Goal: Find specific page/section: Find specific page/section

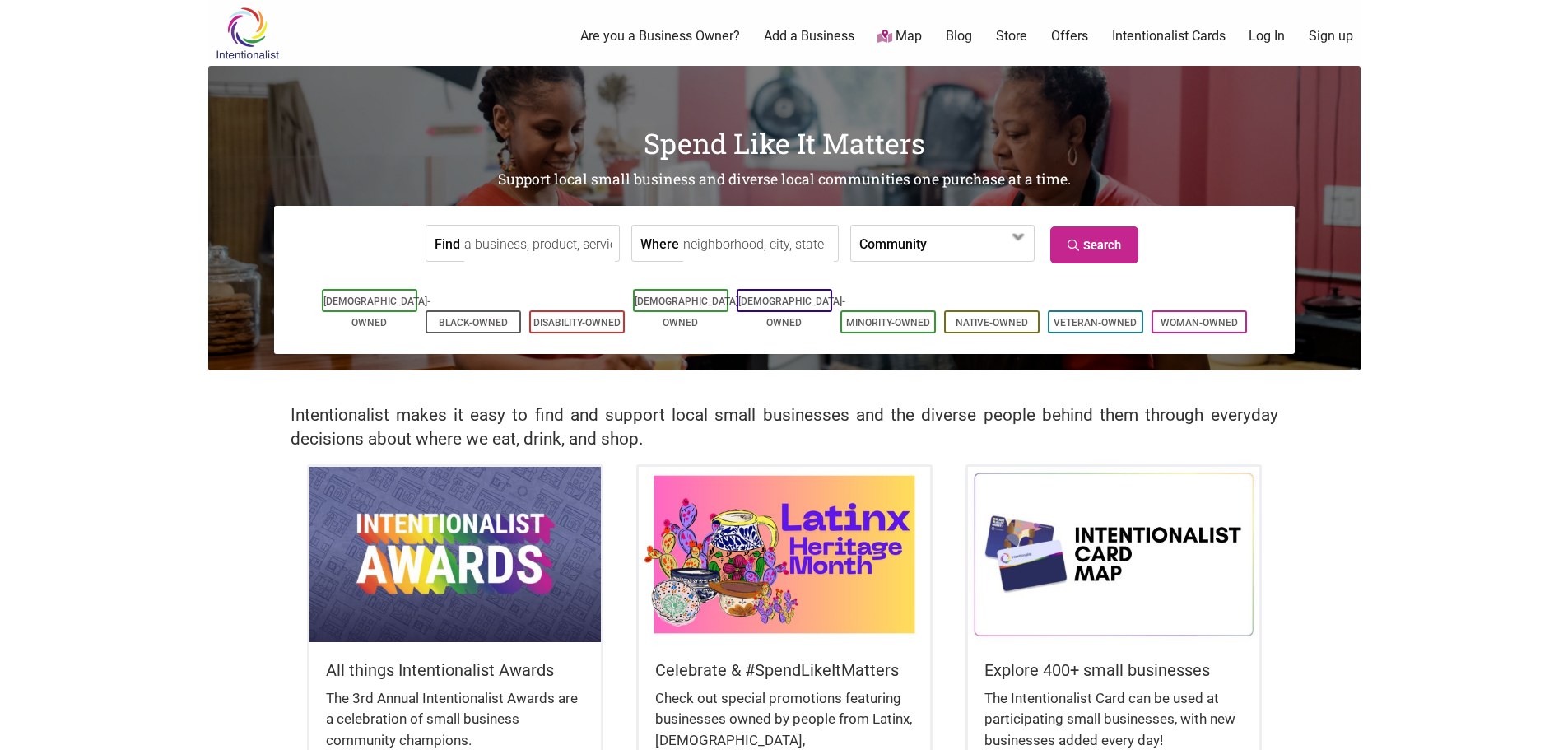
click at [722, 246] on input "Where" at bounding box center [758, 244] width 151 height 37
click at [872, 249] on label "Community" at bounding box center [893, 243] width 67 height 35
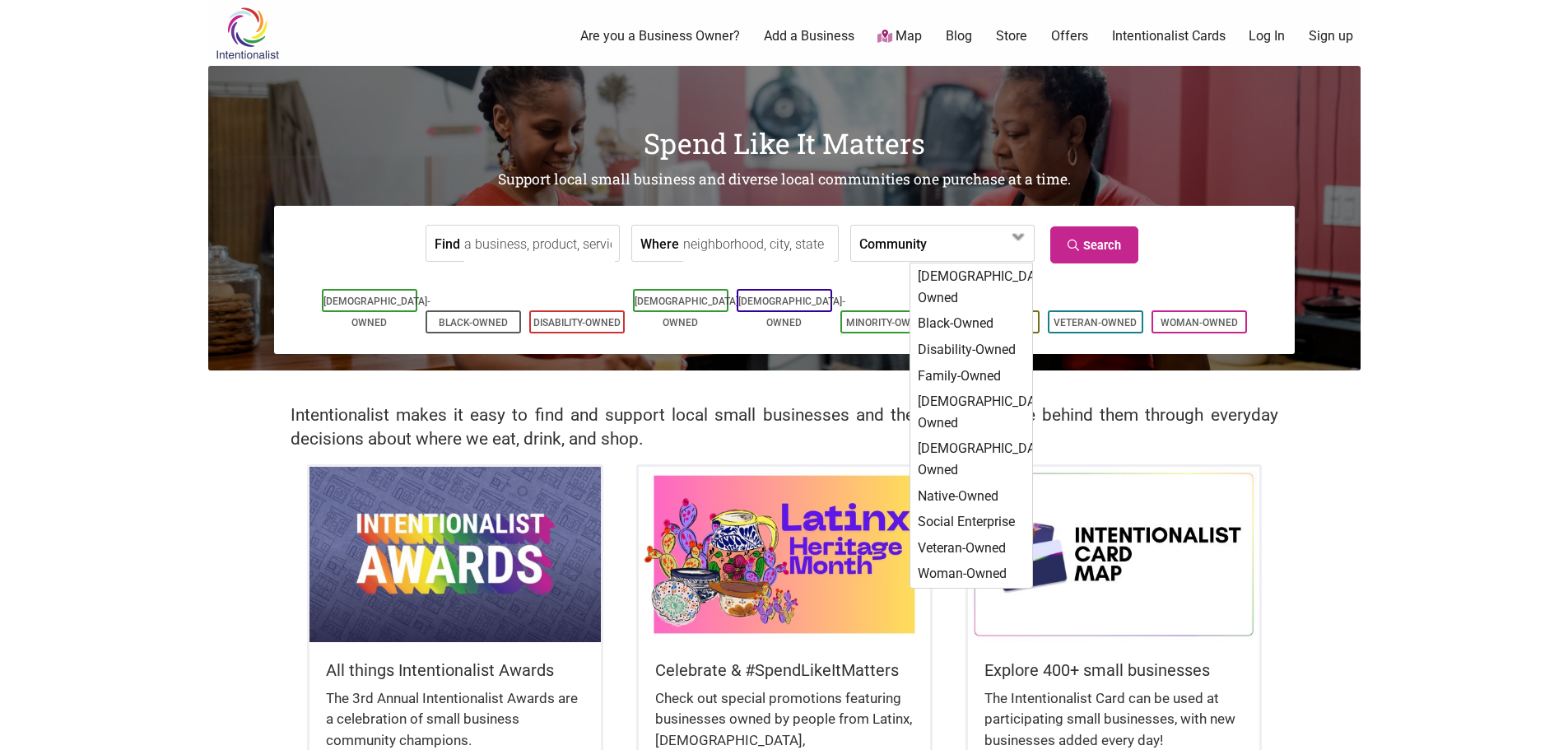
click at [747, 237] on input "Where" at bounding box center [758, 244] width 151 height 37
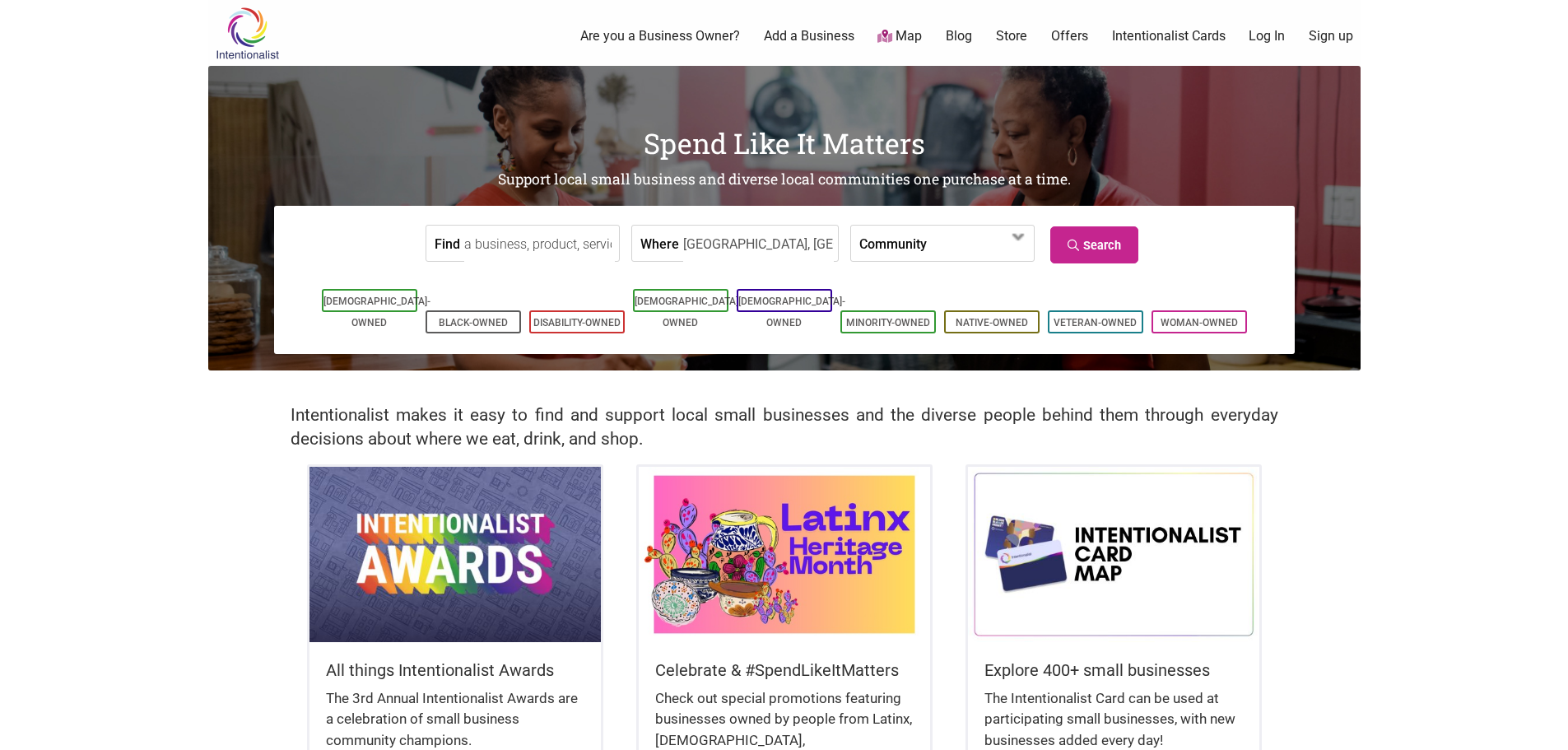
type input "[GEOGRAPHIC_DATA], [GEOGRAPHIC_DATA]"
click at [1086, 239] on link "Search" at bounding box center [1094, 245] width 88 height 37
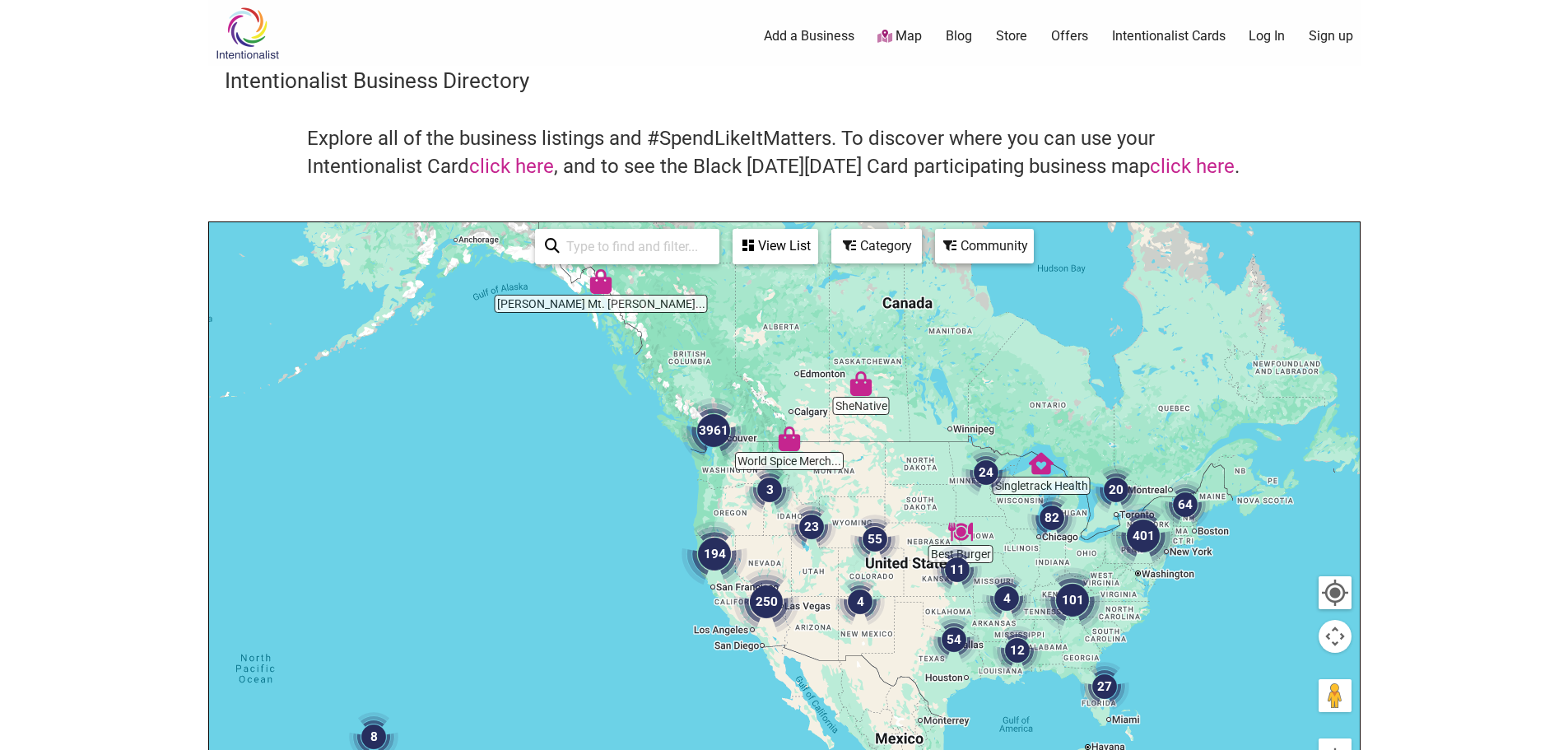
click at [1498, 364] on body "× Menu 0 Add a Business Map Blog Store Offers Intentionalist Cards Buy Black Ca…" at bounding box center [784, 375] width 1568 height 750
click at [727, 448] on img "3961" at bounding box center [713, 430] width 79 height 79
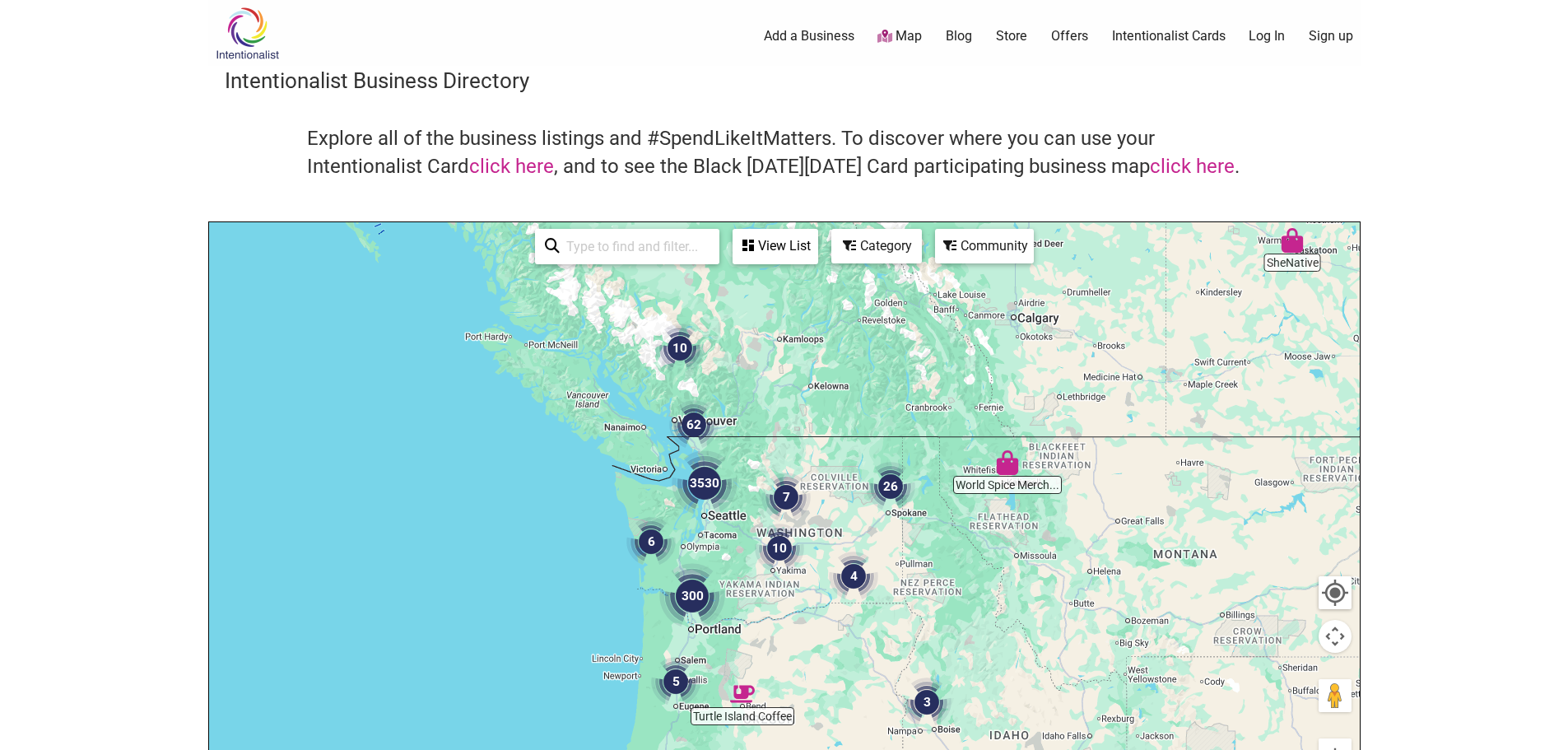
click at [706, 510] on img "3530" at bounding box center [704, 482] width 79 height 79
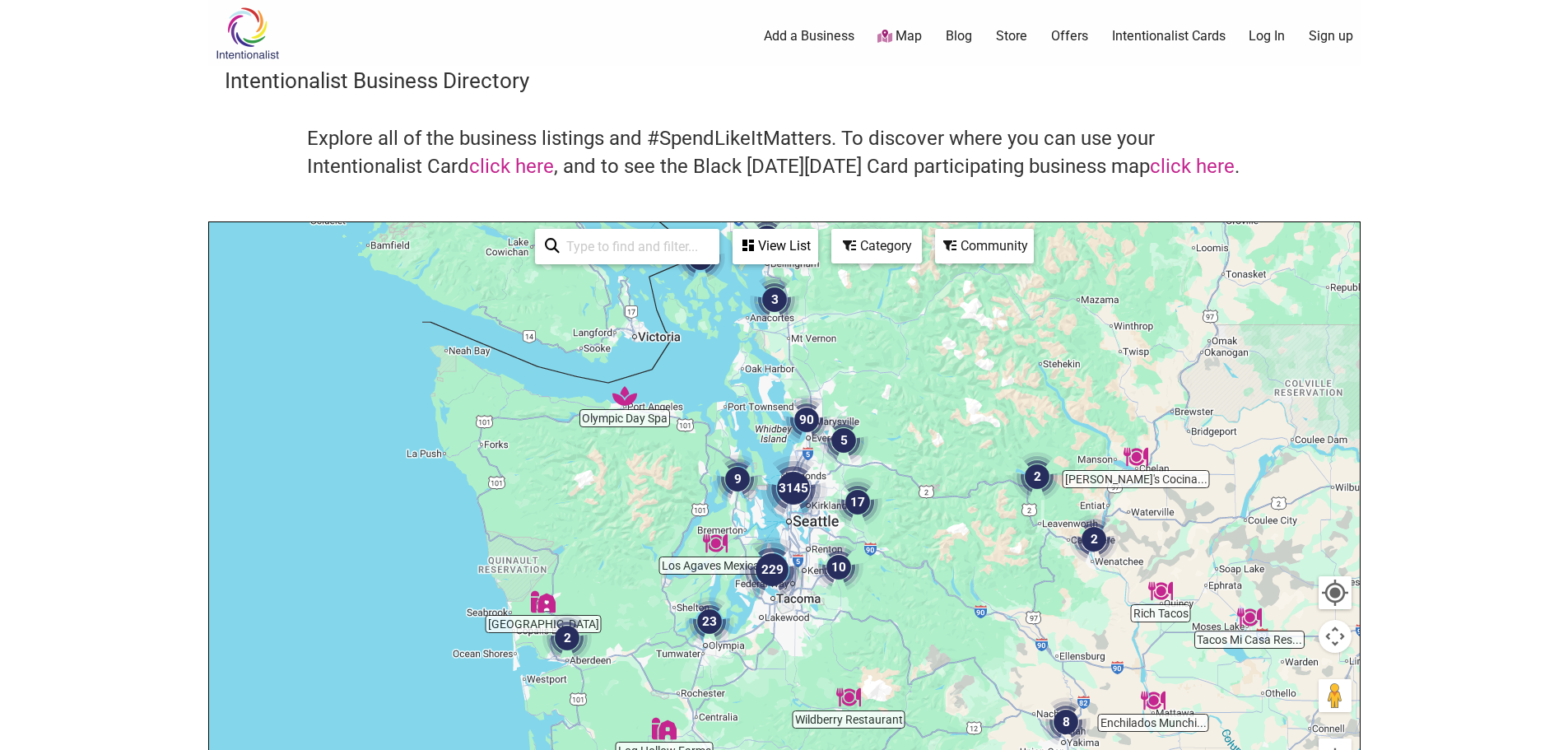
click at [775, 510] on img "3145" at bounding box center [793, 488] width 79 height 79
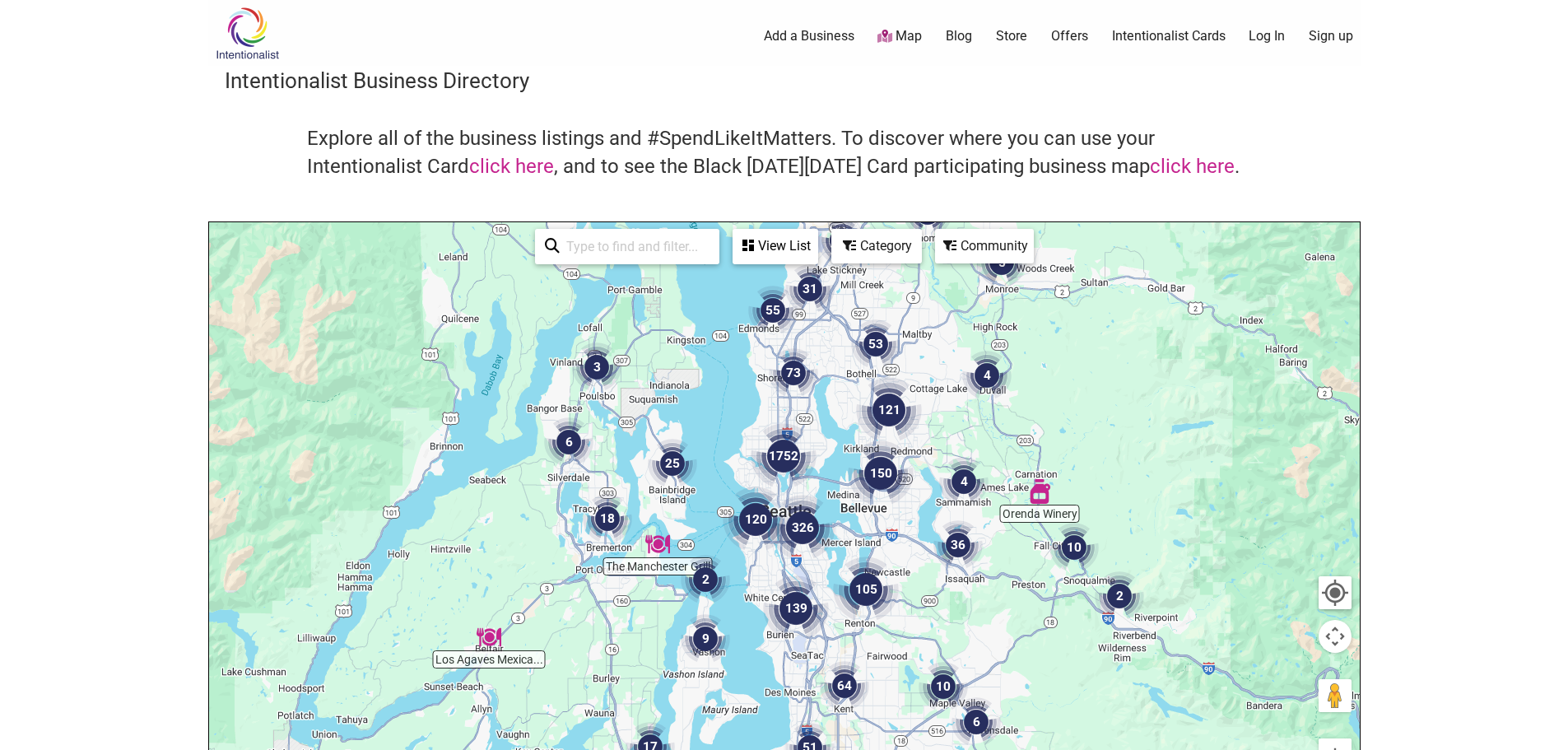
click at [651, 474] on img "25" at bounding box center [672, 463] width 63 height 63
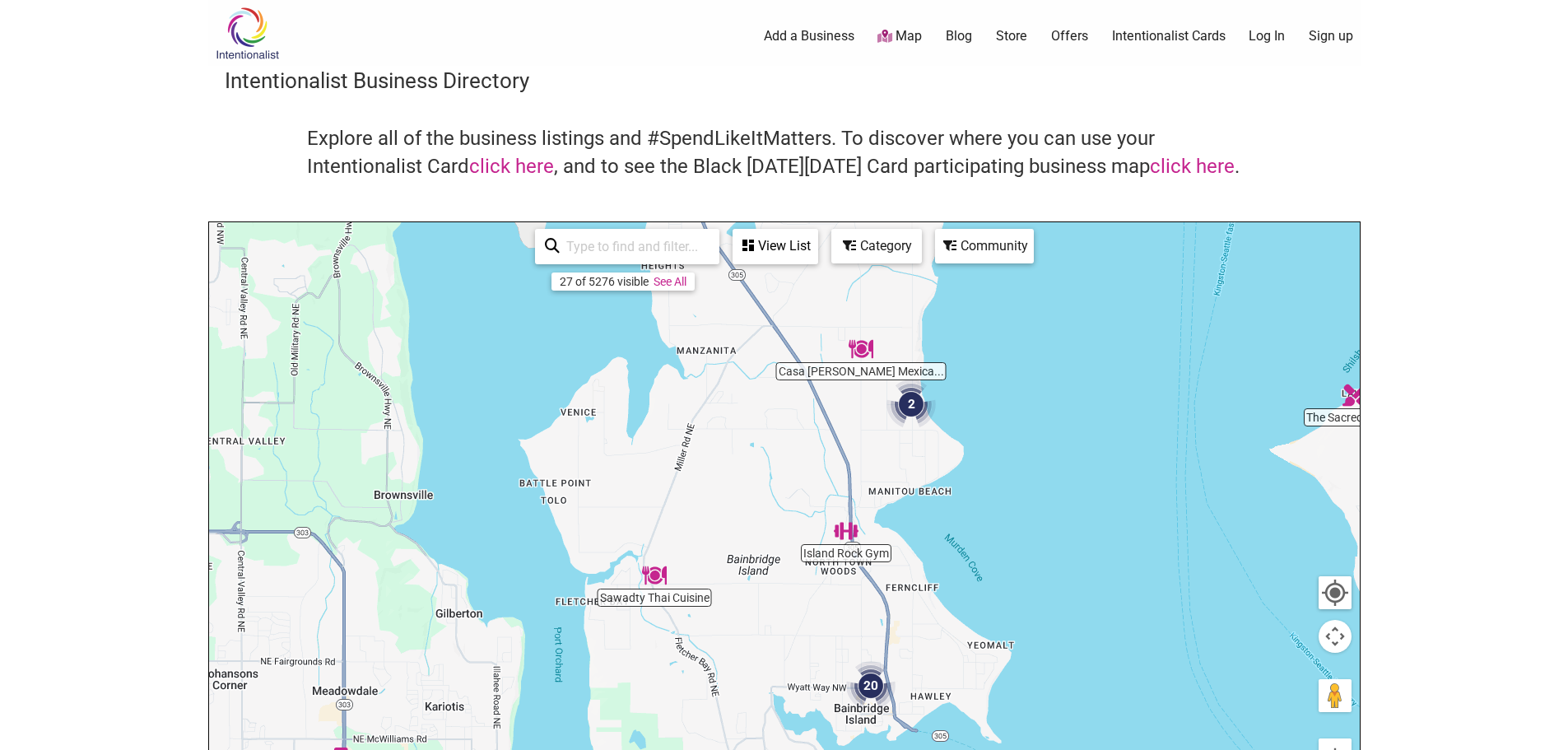
click at [910, 407] on img "2" at bounding box center [911, 403] width 63 height 63
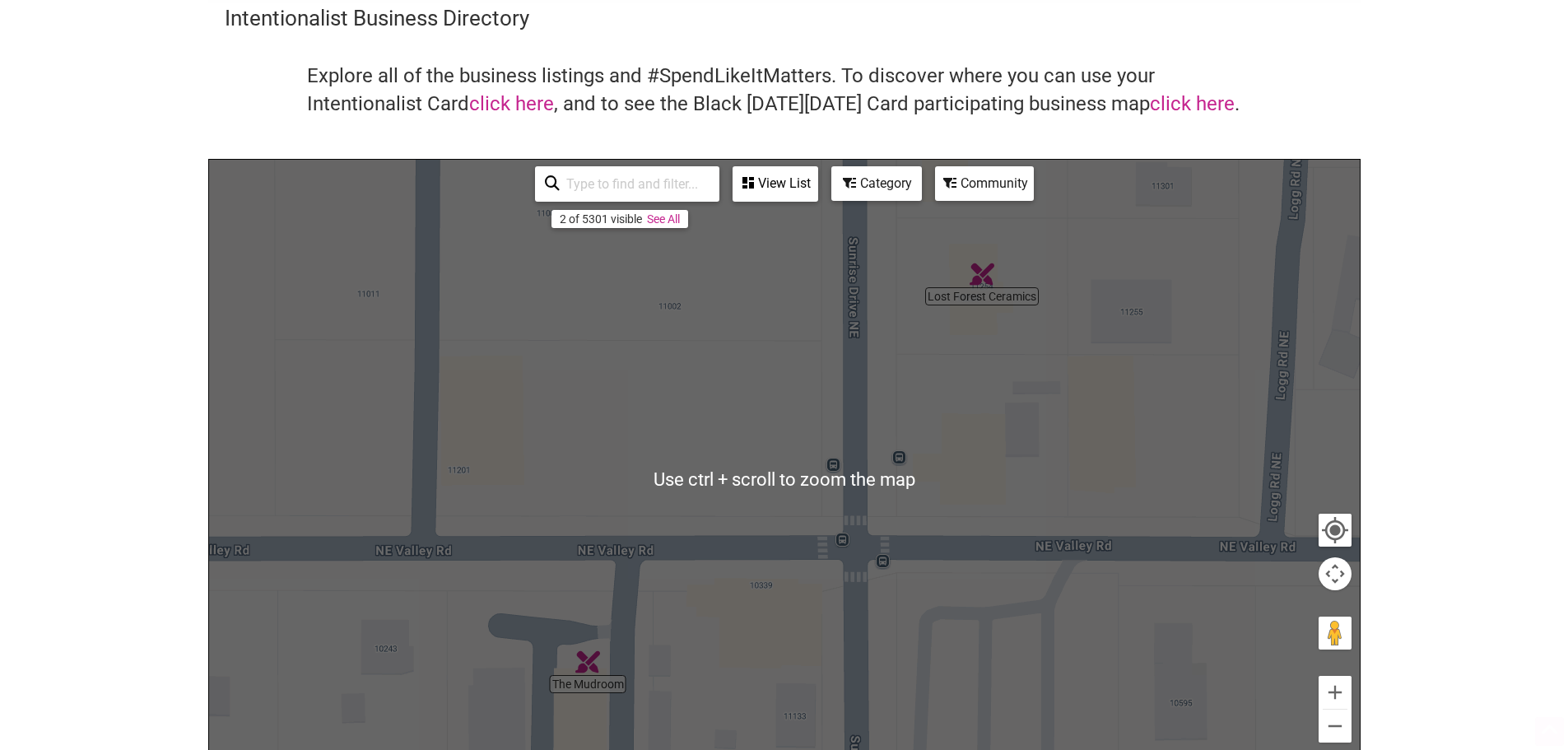
scroll to position [82, 0]
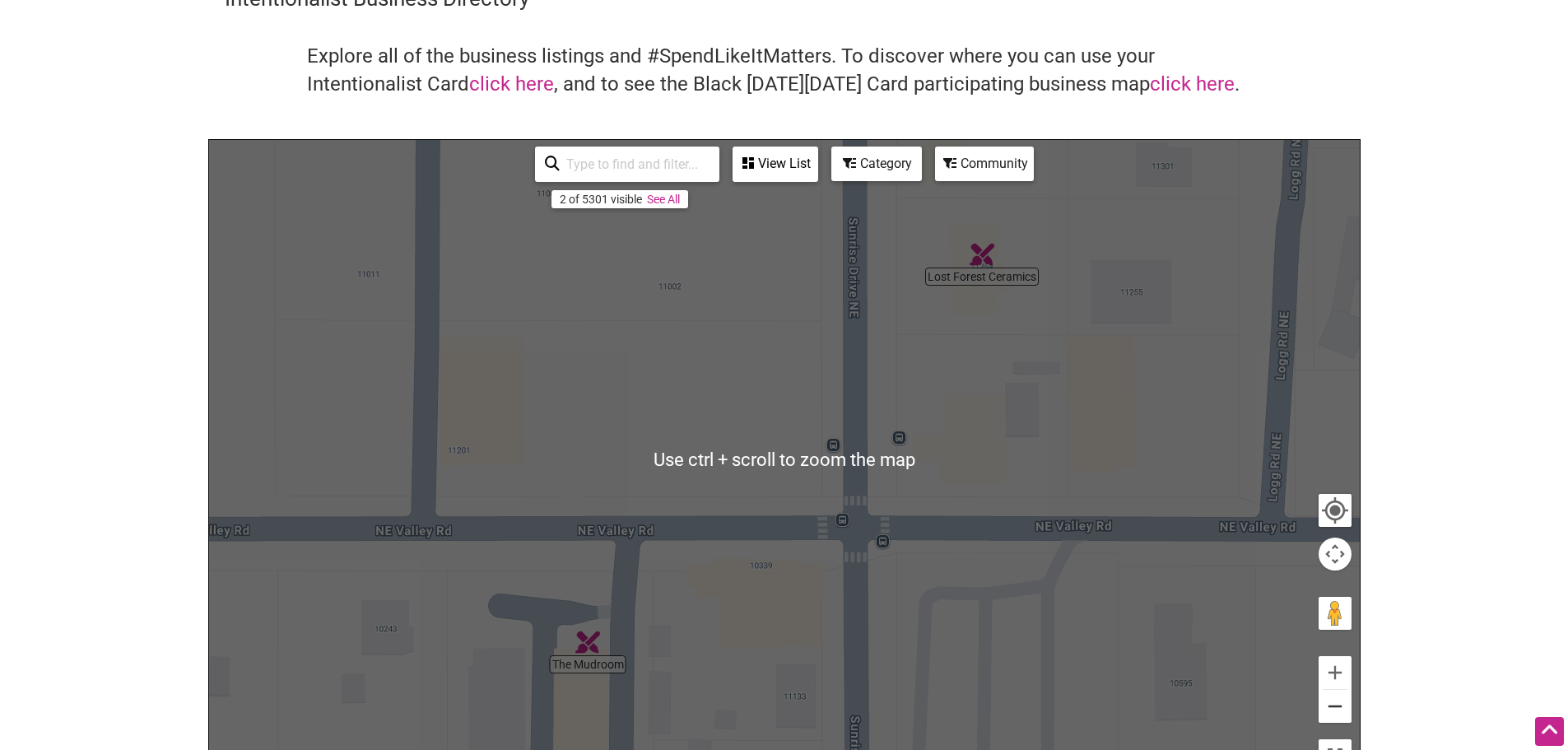
click at [1334, 704] on button "Zoom out" at bounding box center [1335, 706] width 33 height 33
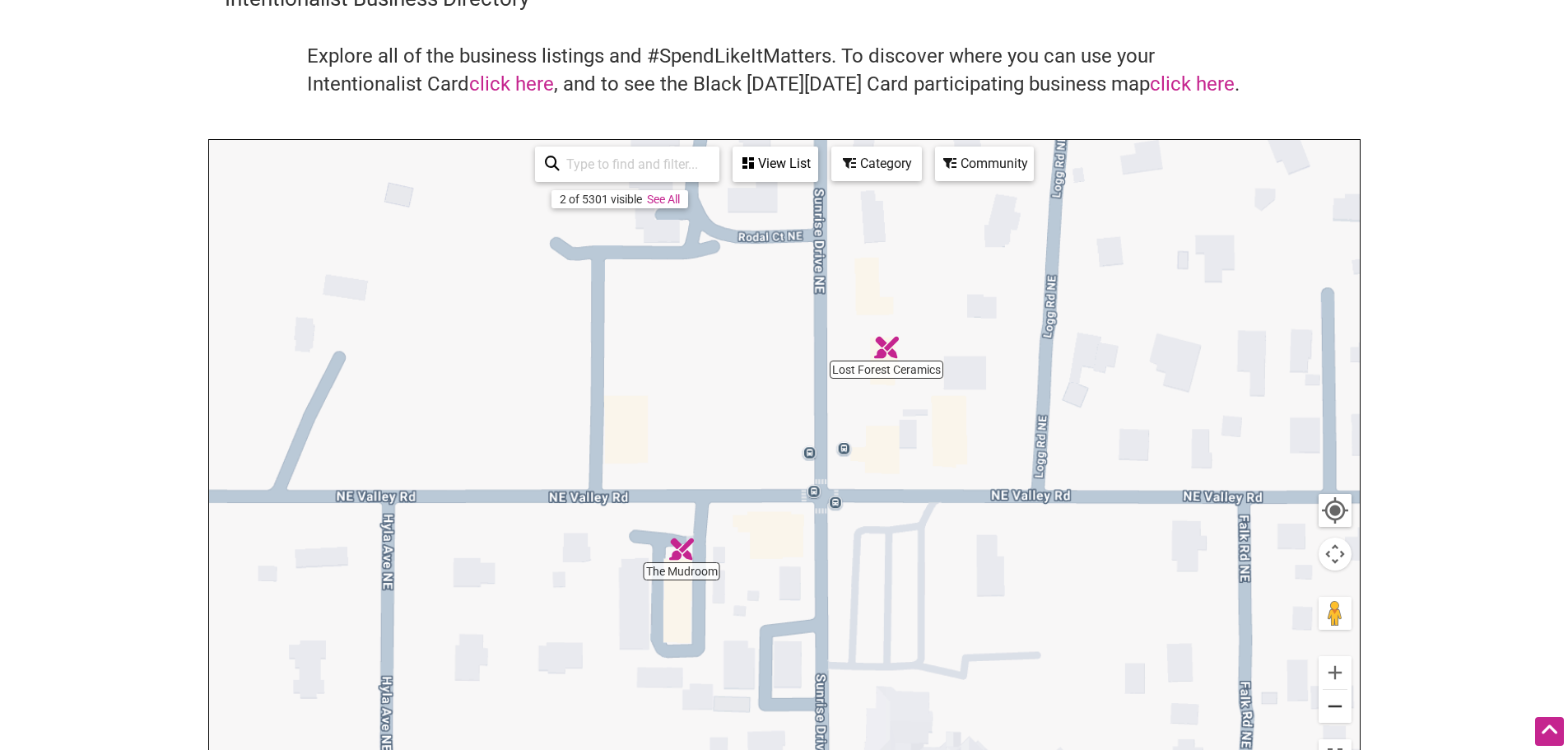
click at [1334, 704] on button "Zoom out" at bounding box center [1335, 706] width 33 height 33
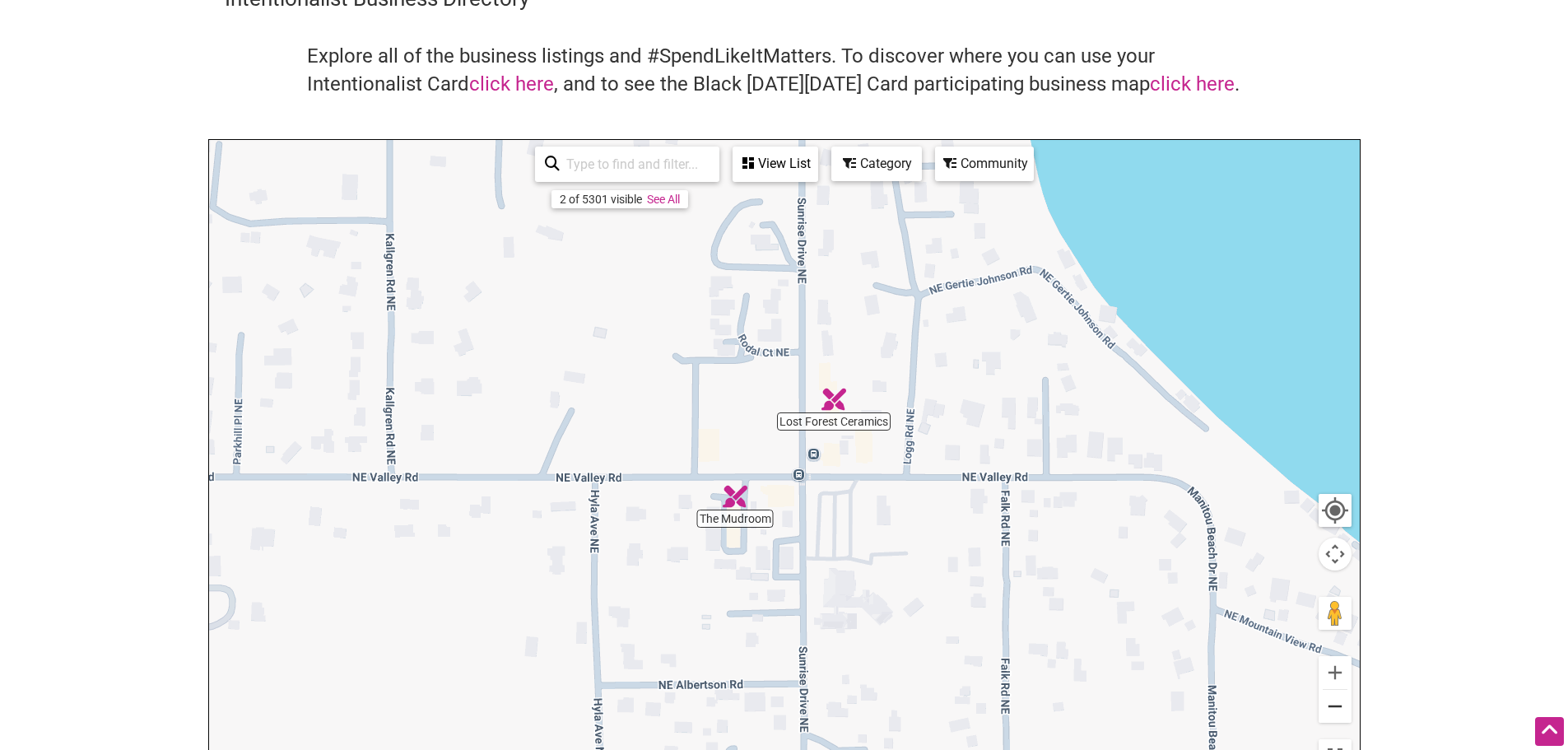
click at [1334, 704] on button "Zoom out" at bounding box center [1335, 706] width 33 height 33
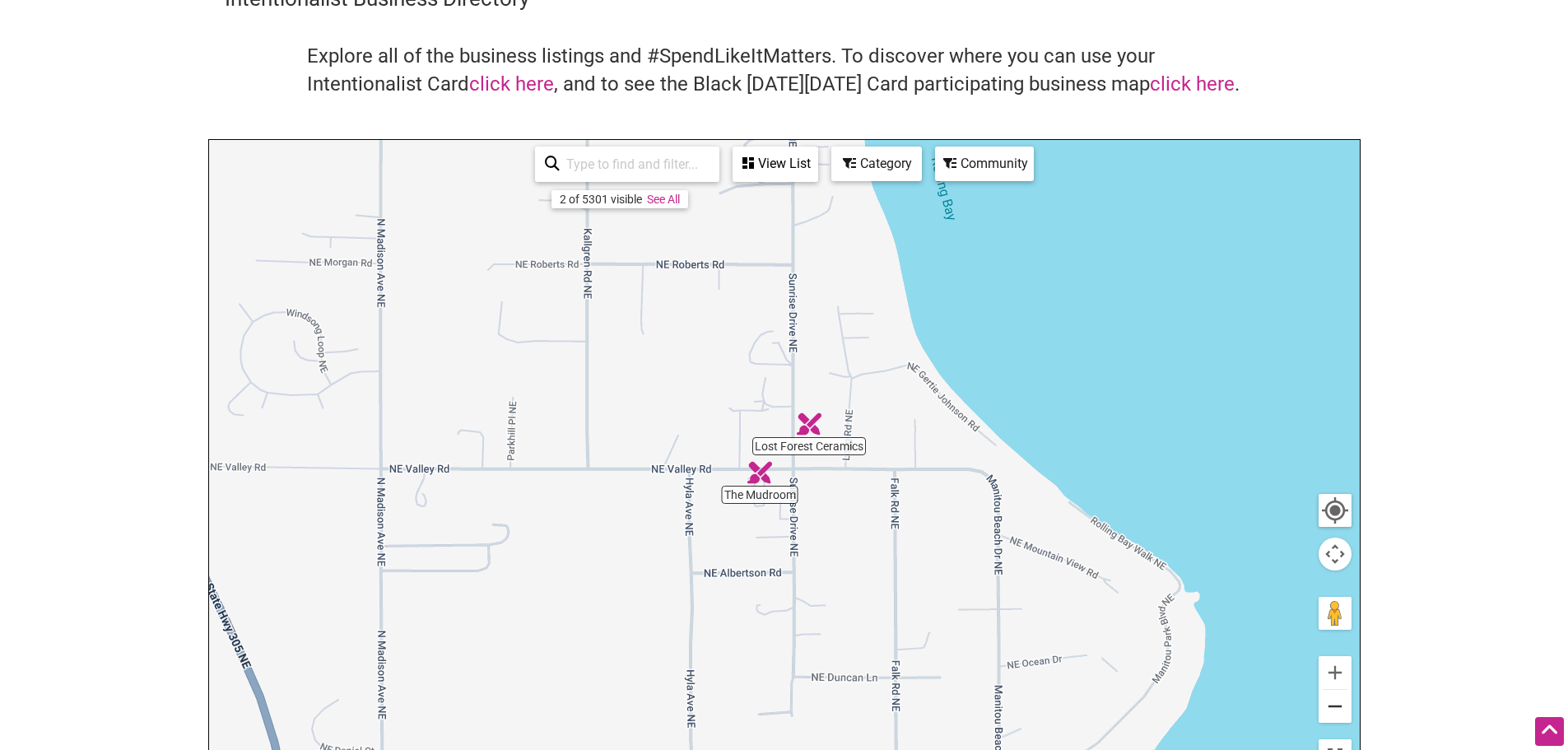
click at [1334, 704] on button "Zoom out" at bounding box center [1335, 706] width 33 height 33
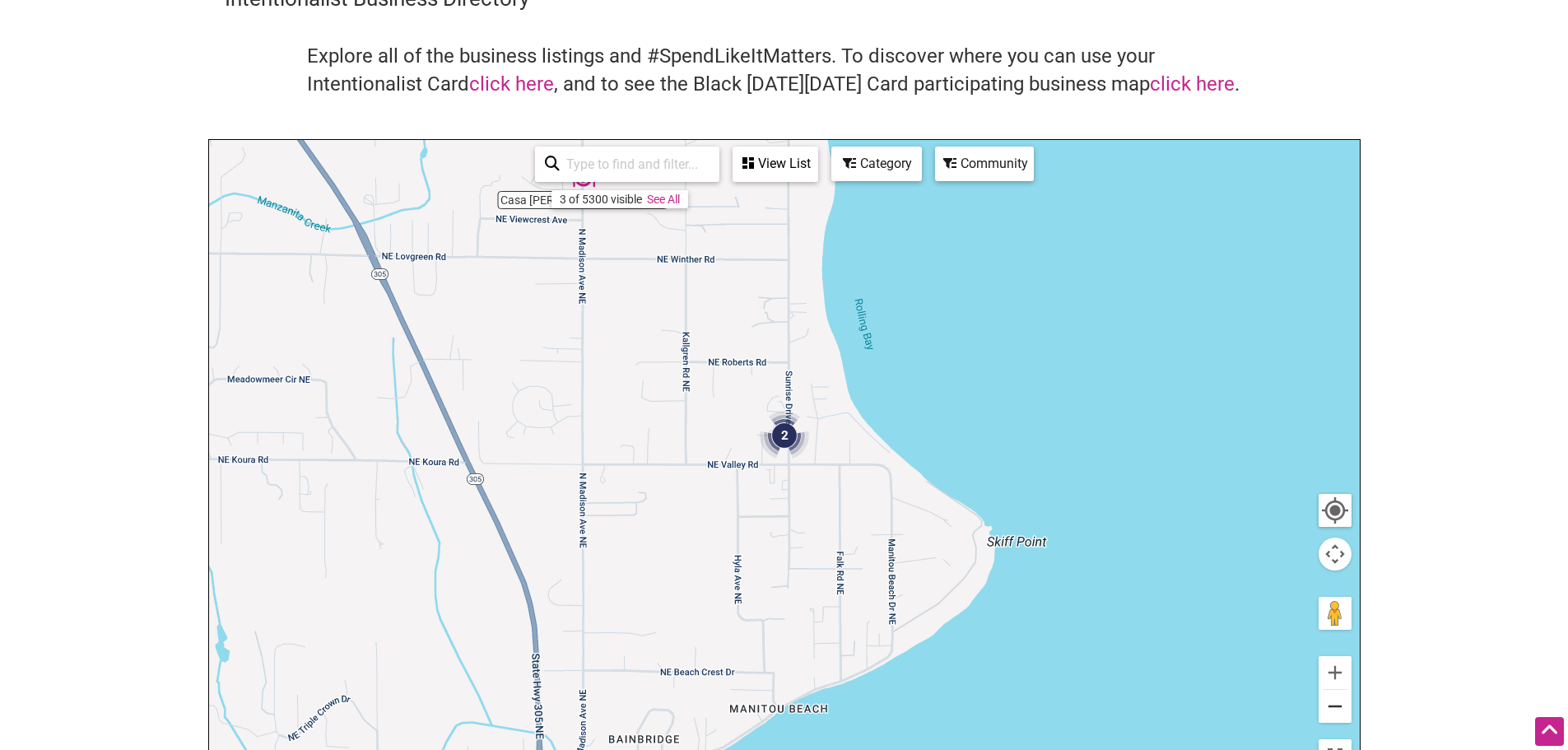
click at [1334, 704] on button "Zoom out" at bounding box center [1335, 706] width 33 height 33
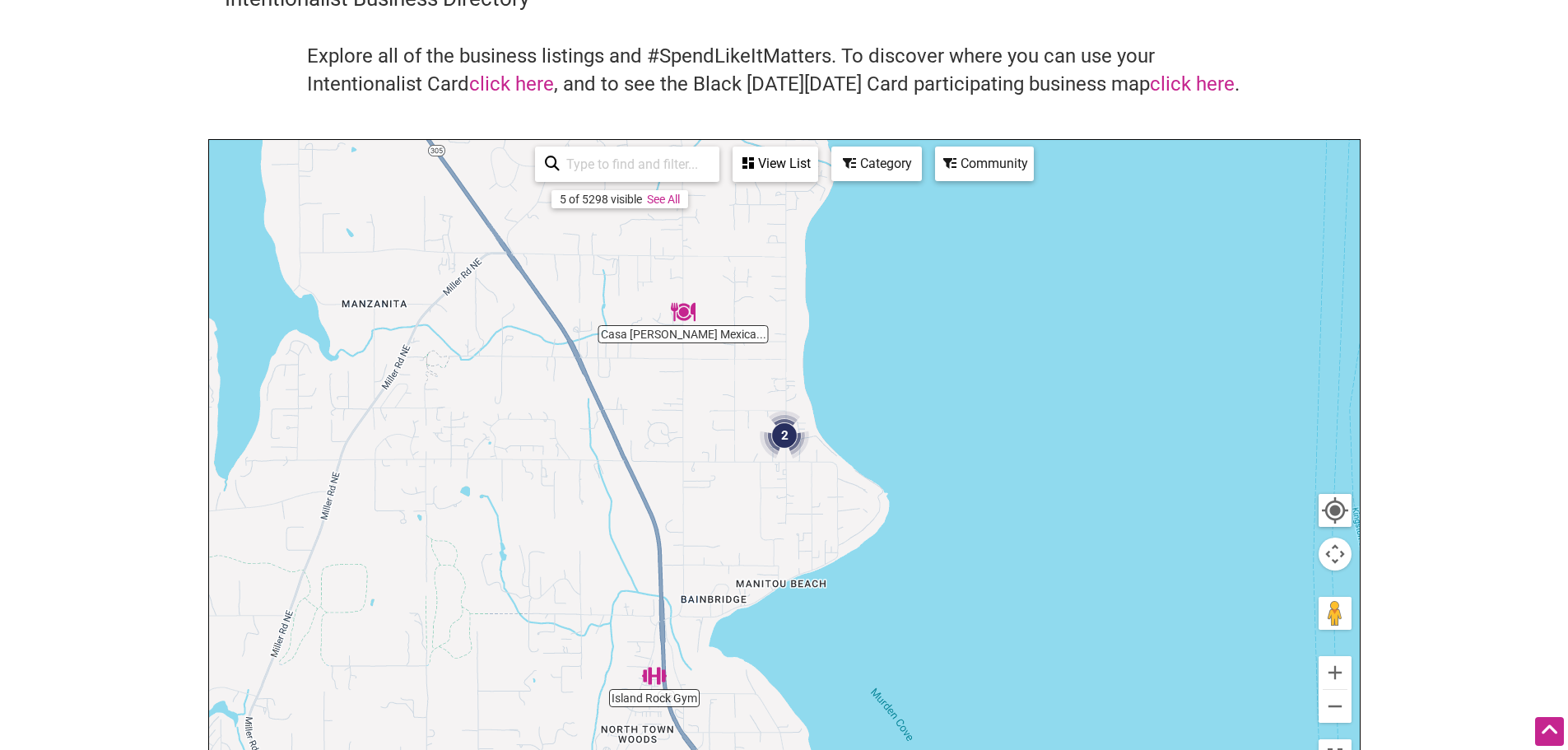
click at [688, 315] on img "Casa Rojas Mexican Restaurant & Cantina" at bounding box center [683, 311] width 38 height 38
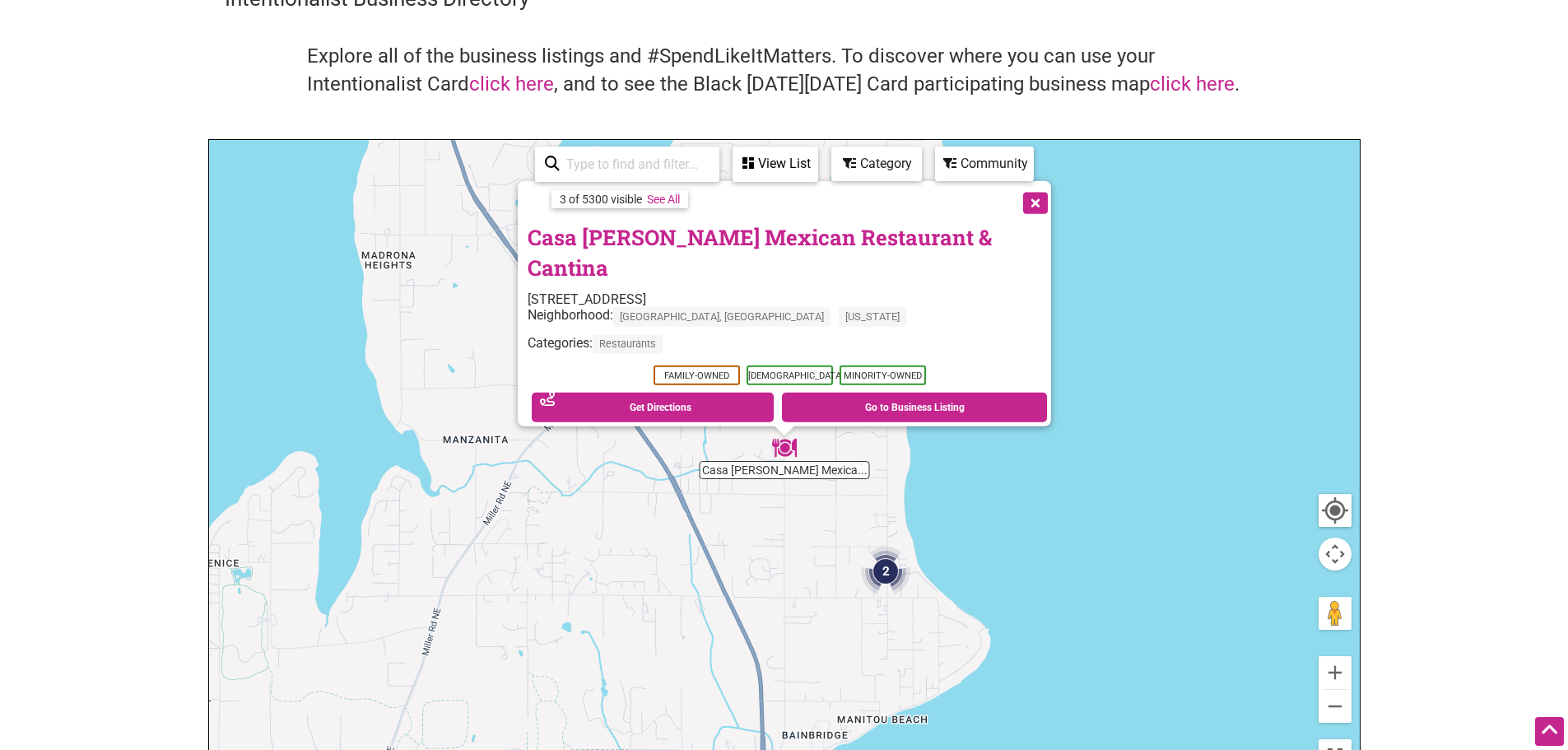
click at [1014, 223] on button "Close" at bounding box center [1034, 201] width 41 height 41
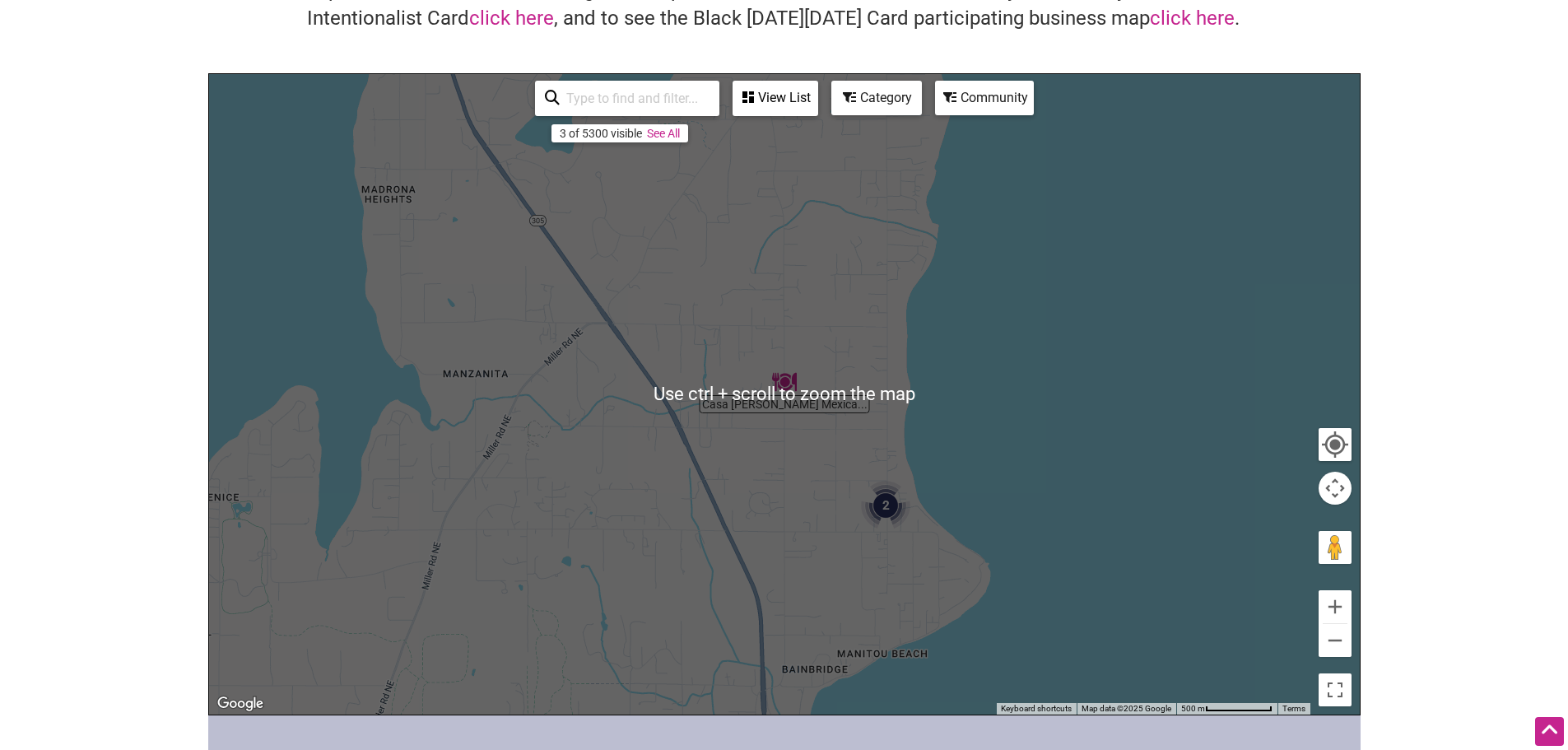
scroll to position [165, 0]
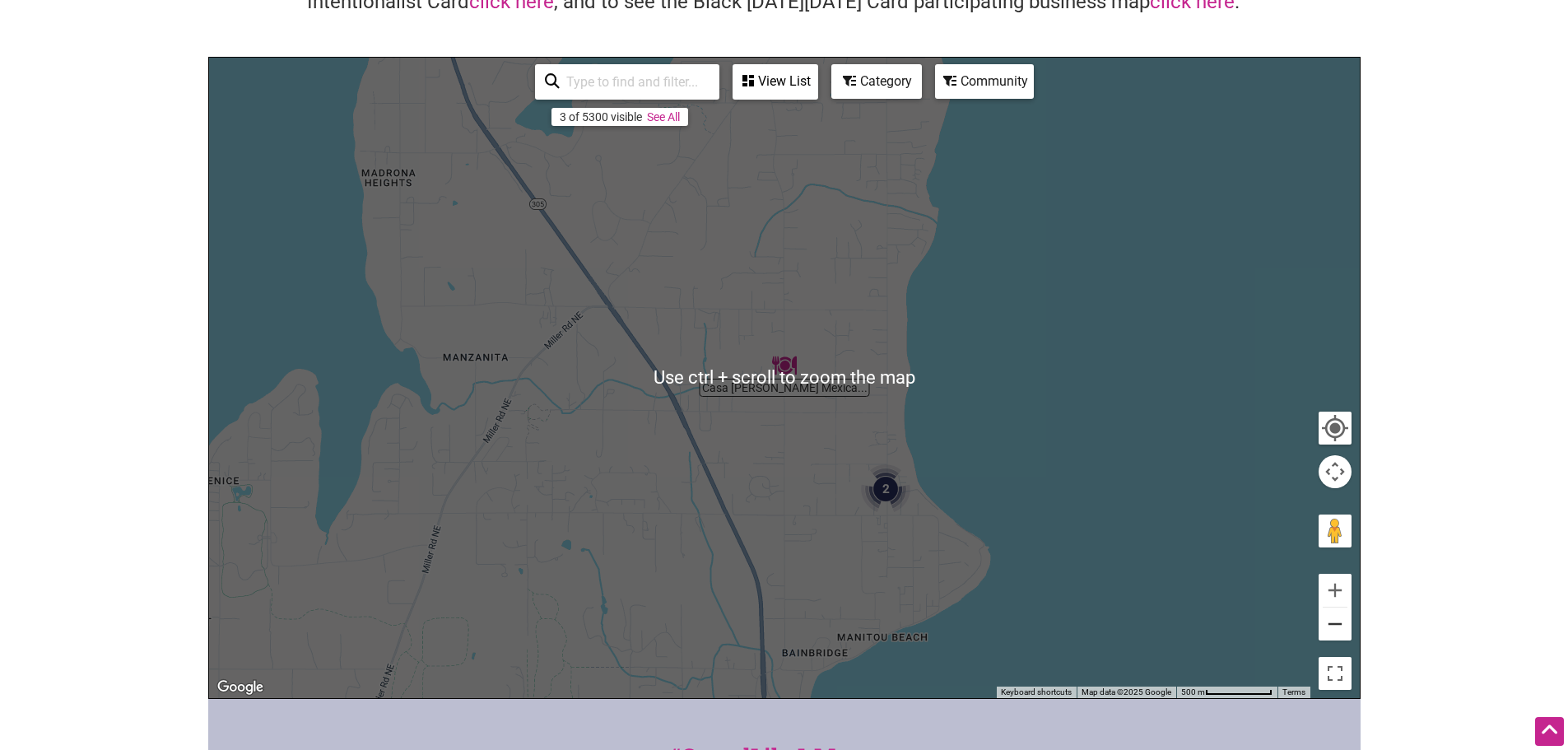
click at [1337, 617] on button "Zoom out" at bounding box center [1335, 623] width 33 height 33
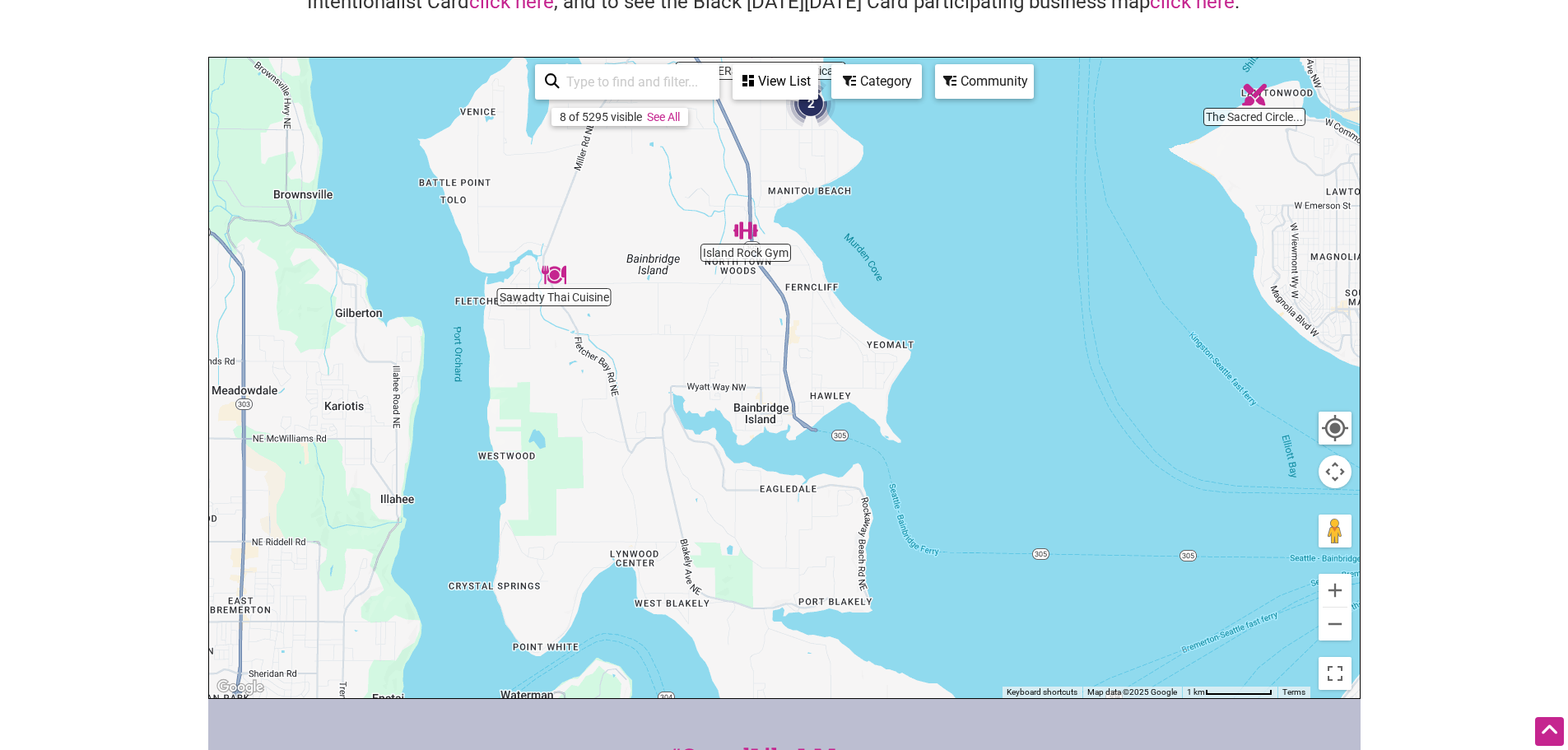
drag, startPoint x: 763, startPoint y: 615, endPoint x: 744, endPoint y: 281, distance: 334.5
click at [744, 281] on div "To navigate, press the arrow keys." at bounding box center [785, 378] width 1151 height 640
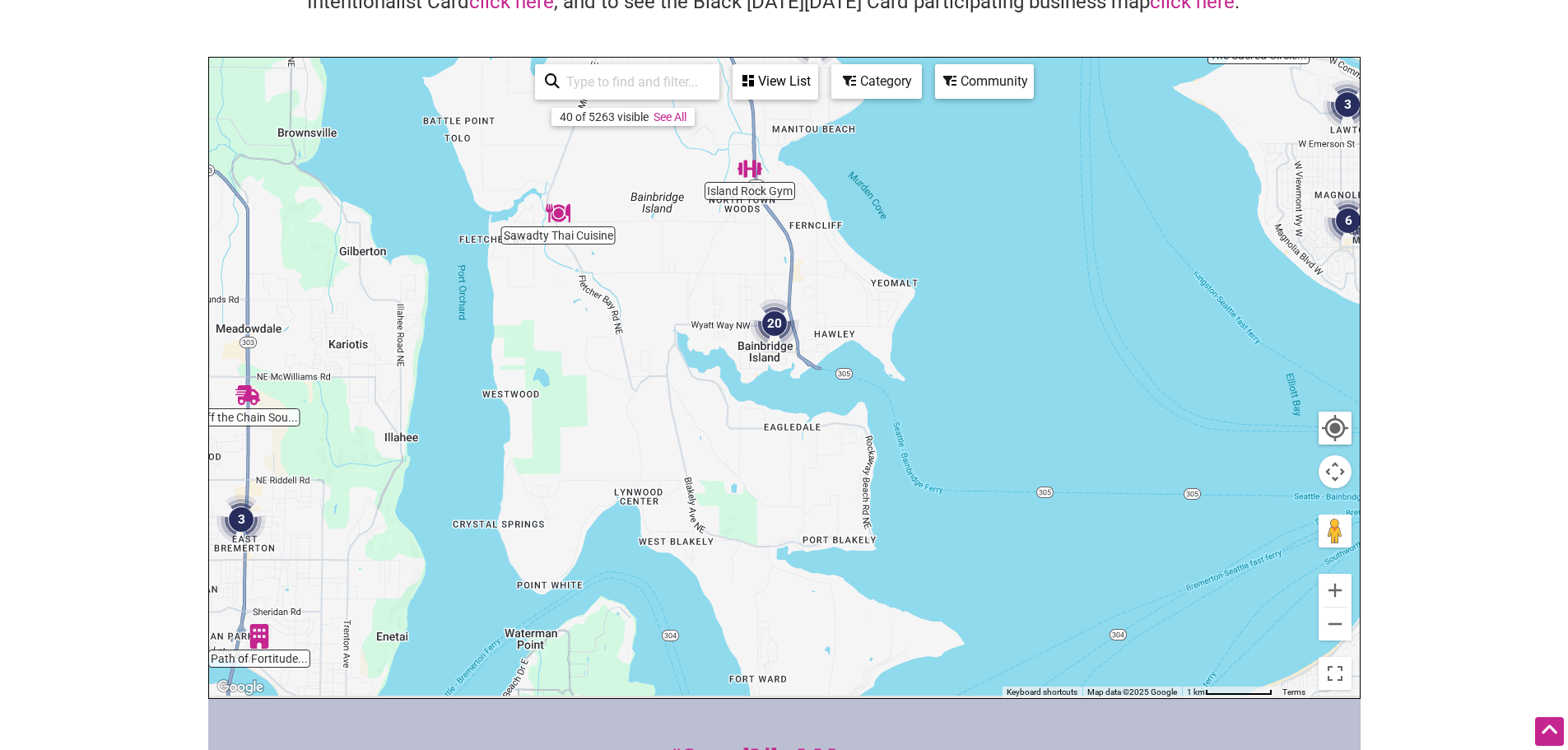
drag, startPoint x: 835, startPoint y: 535, endPoint x: 837, endPoint y: 481, distance: 54.0
click at [837, 481] on div "To navigate, press the arrow keys." at bounding box center [785, 378] width 1151 height 640
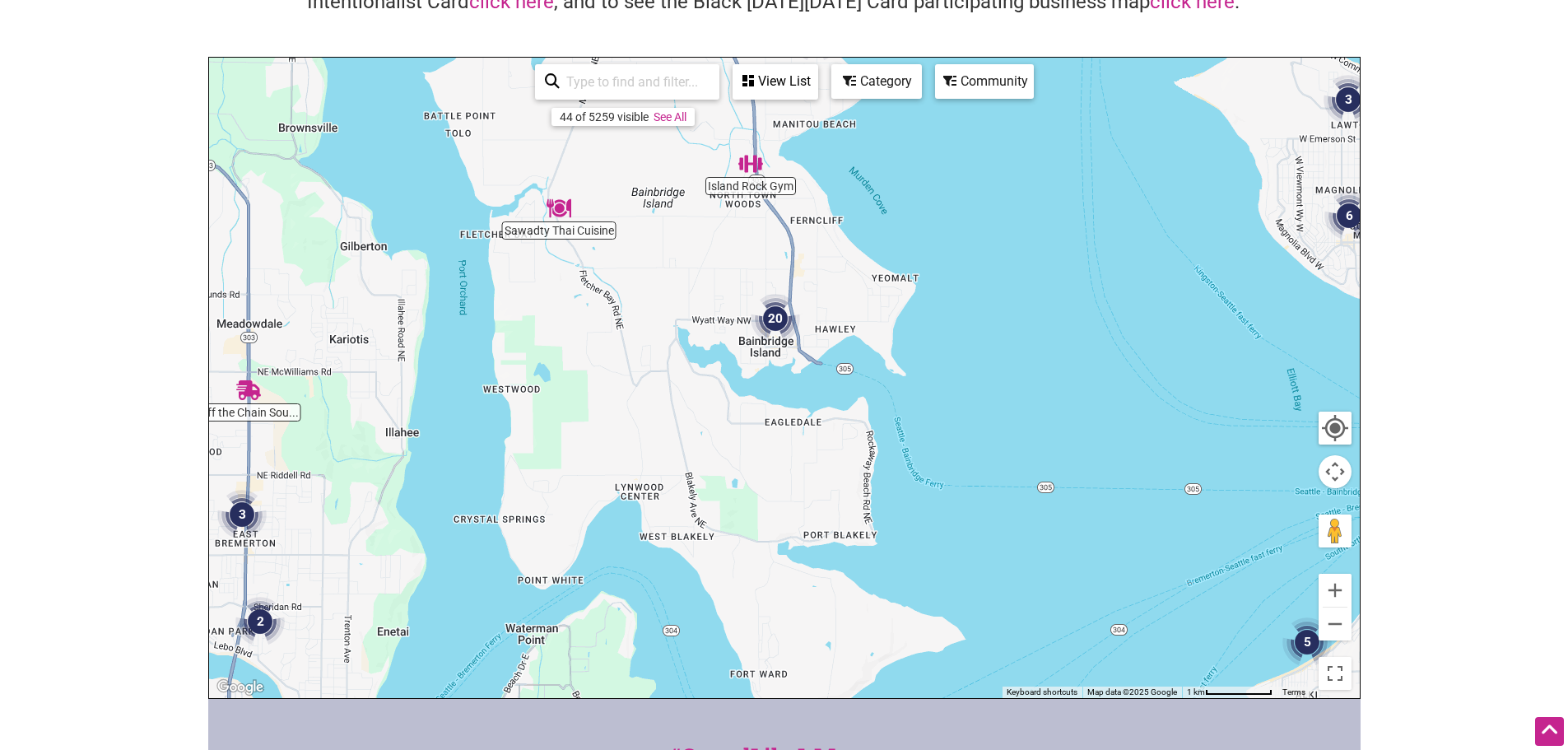
click at [776, 318] on img "20" at bounding box center [775, 318] width 63 height 63
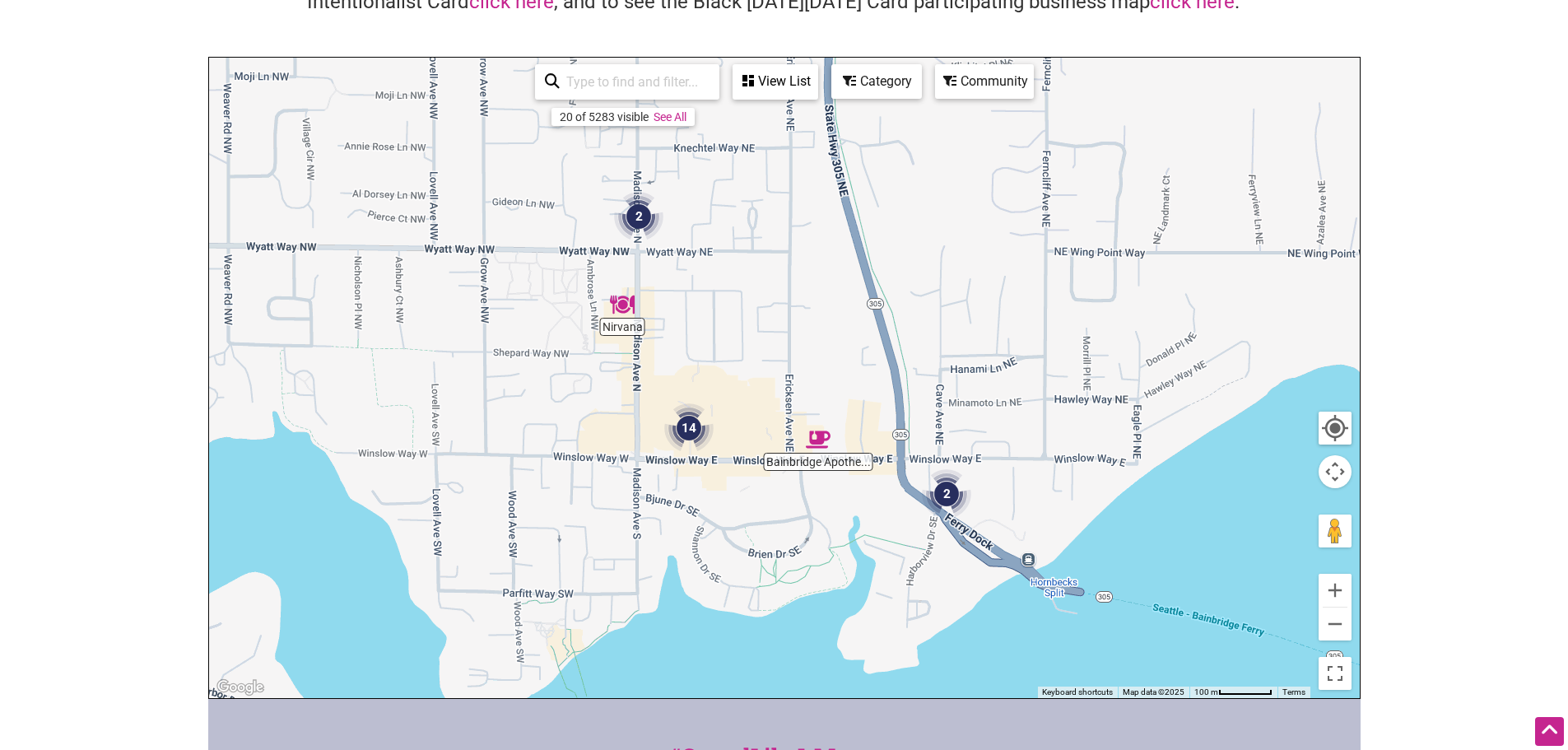
click at [639, 207] on img "2" at bounding box center [639, 216] width 63 height 63
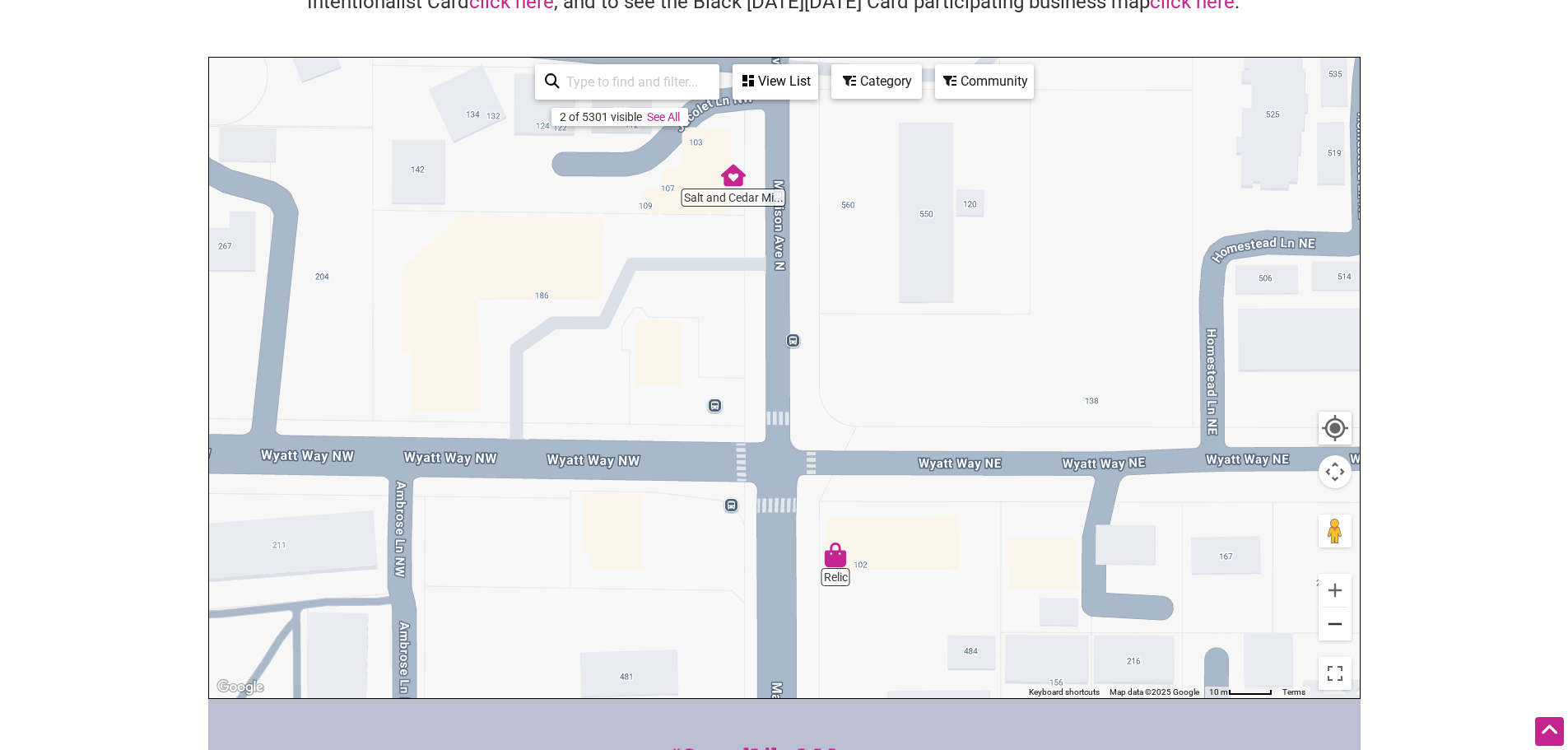
click at [1339, 621] on button "Zoom out" at bounding box center [1335, 623] width 33 height 33
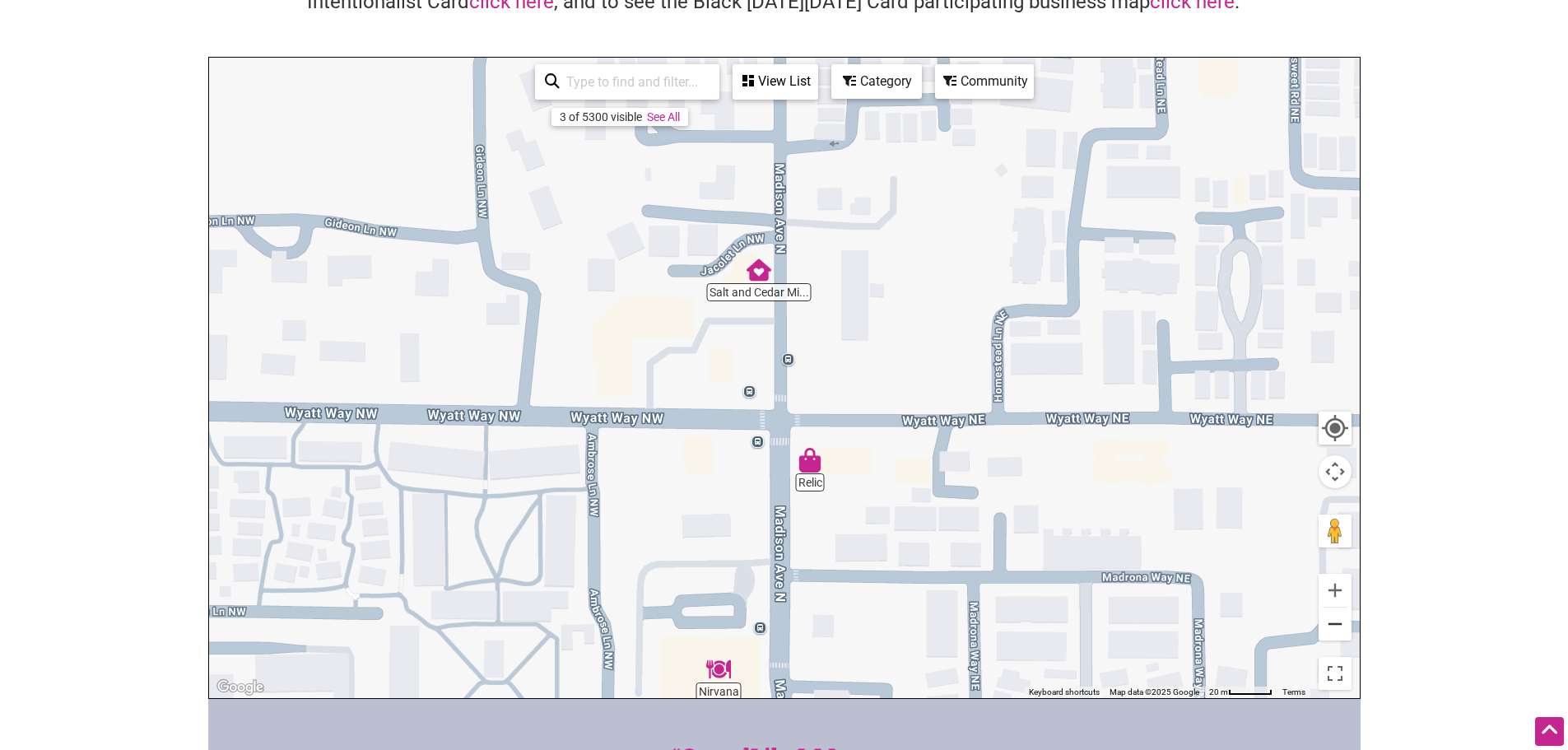
click at [1339, 621] on button "Zoom out" at bounding box center [1335, 623] width 33 height 33
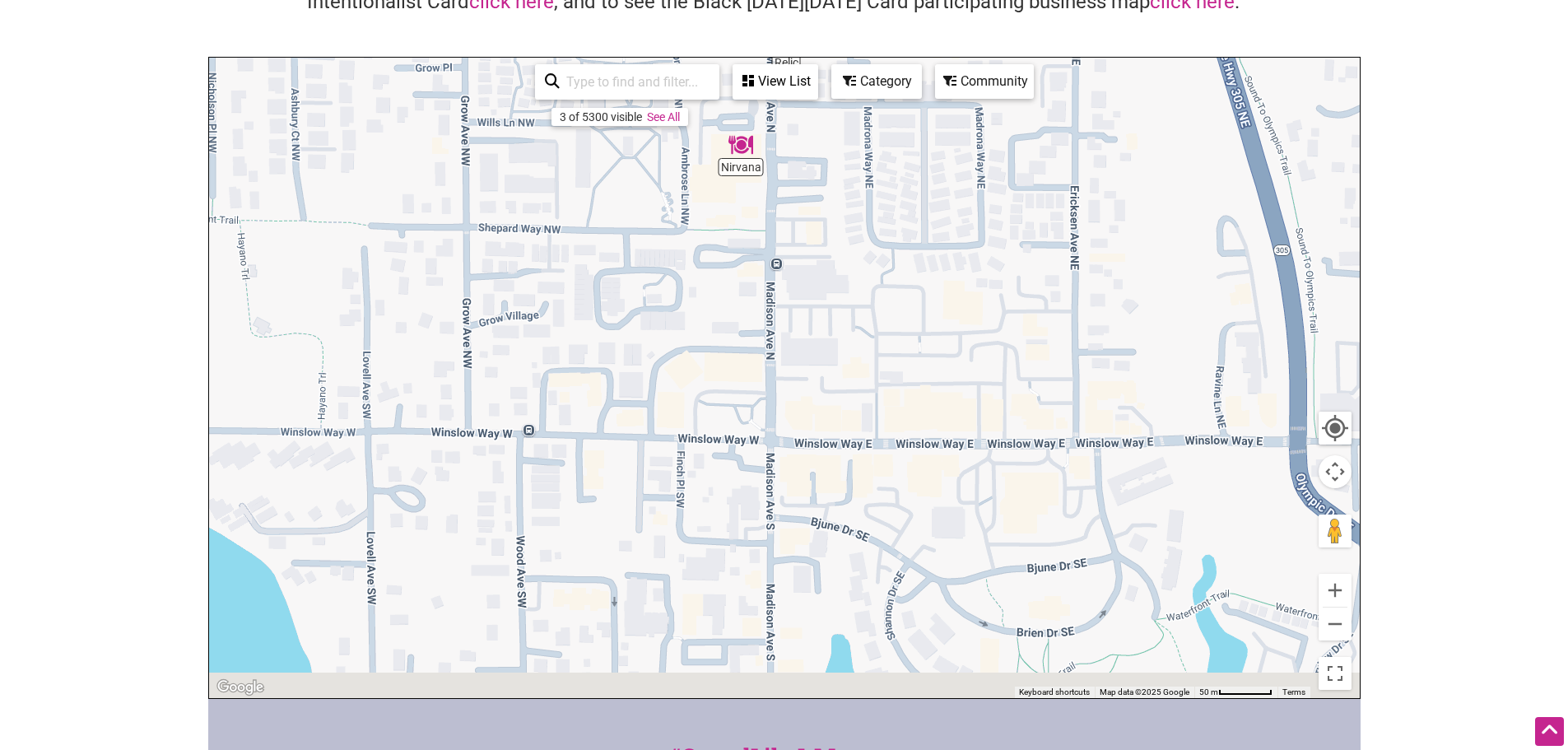
drag, startPoint x: 1018, startPoint y: 608, endPoint x: 1006, endPoint y: 209, distance: 399.2
click at [1006, 209] on div "To navigate, press the arrow keys." at bounding box center [785, 378] width 1151 height 640
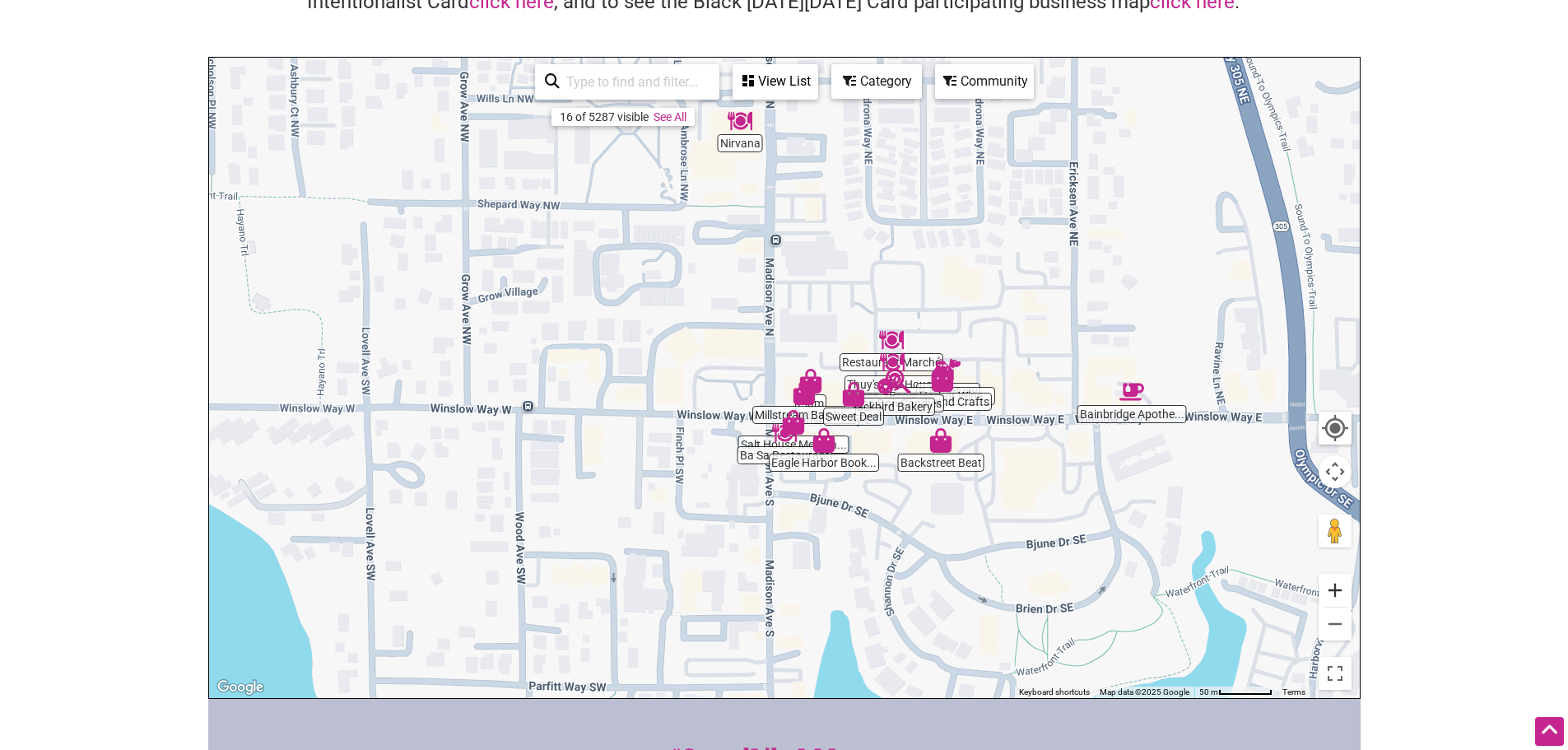
click at [1327, 580] on button "Zoom in" at bounding box center [1335, 590] width 33 height 33
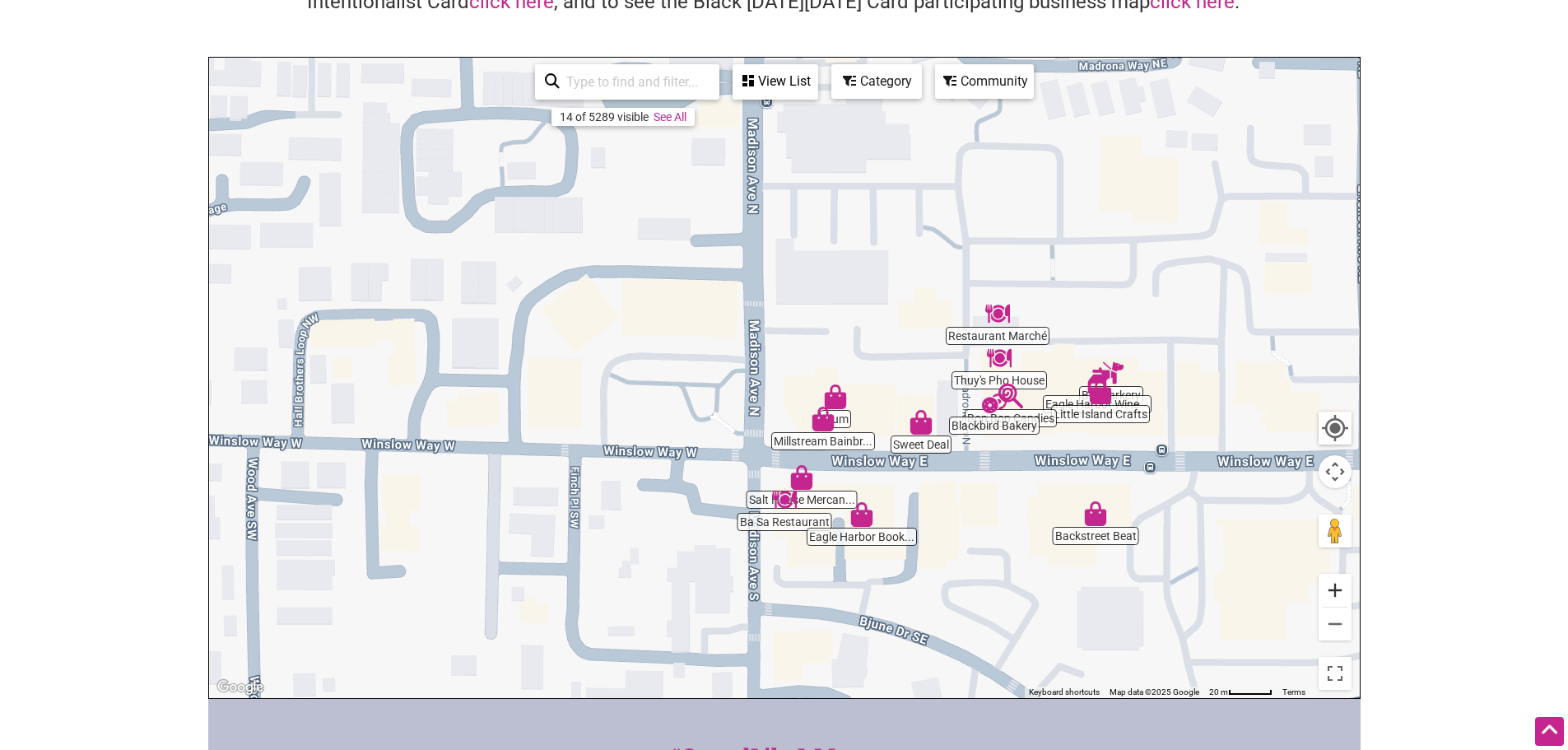
click at [1334, 584] on button "Zoom in" at bounding box center [1335, 590] width 33 height 33
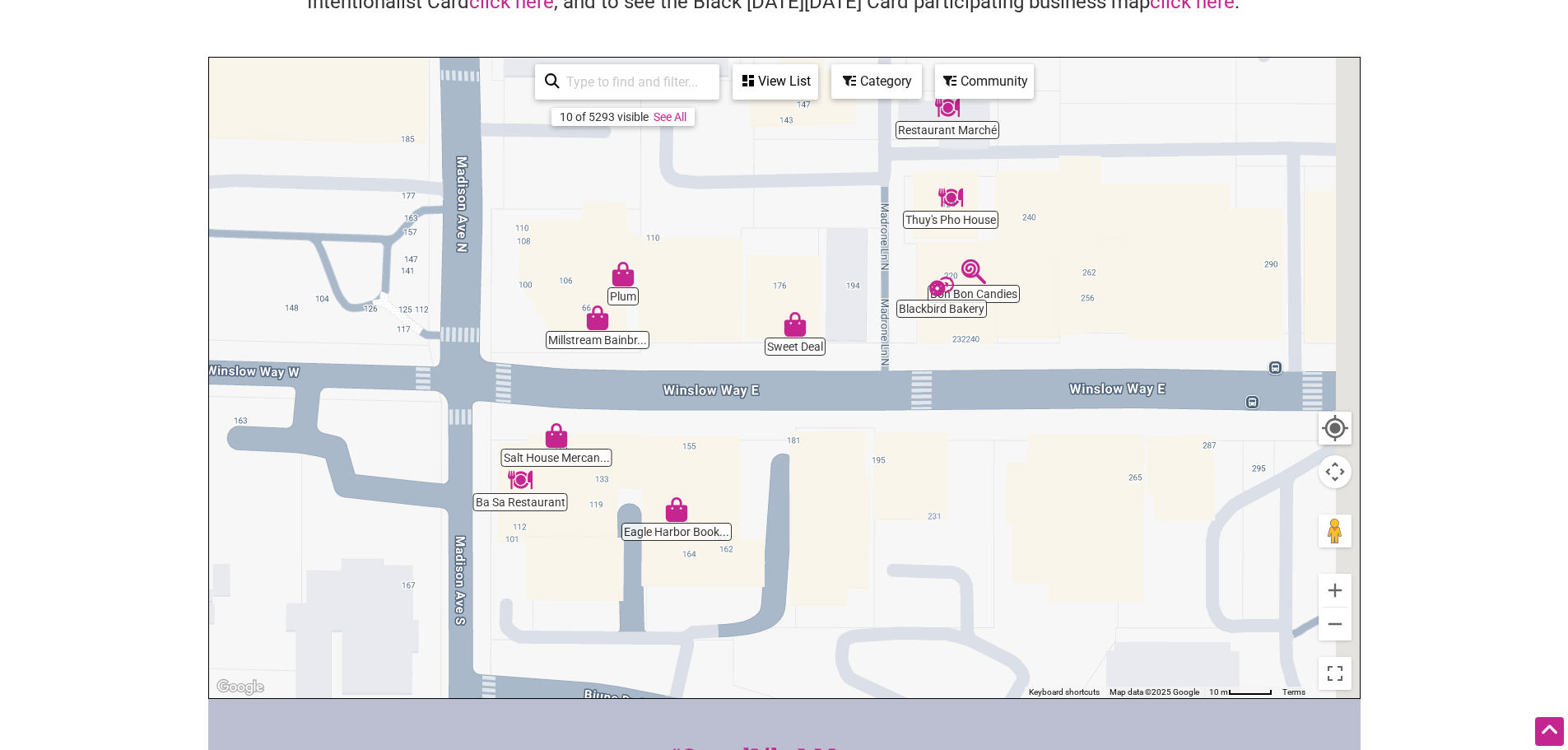
drag, startPoint x: 1077, startPoint y: 581, endPoint x: 810, endPoint y: 427, distance: 308.2
click at [810, 427] on div "To navigate, press the arrow keys." at bounding box center [785, 378] width 1151 height 640
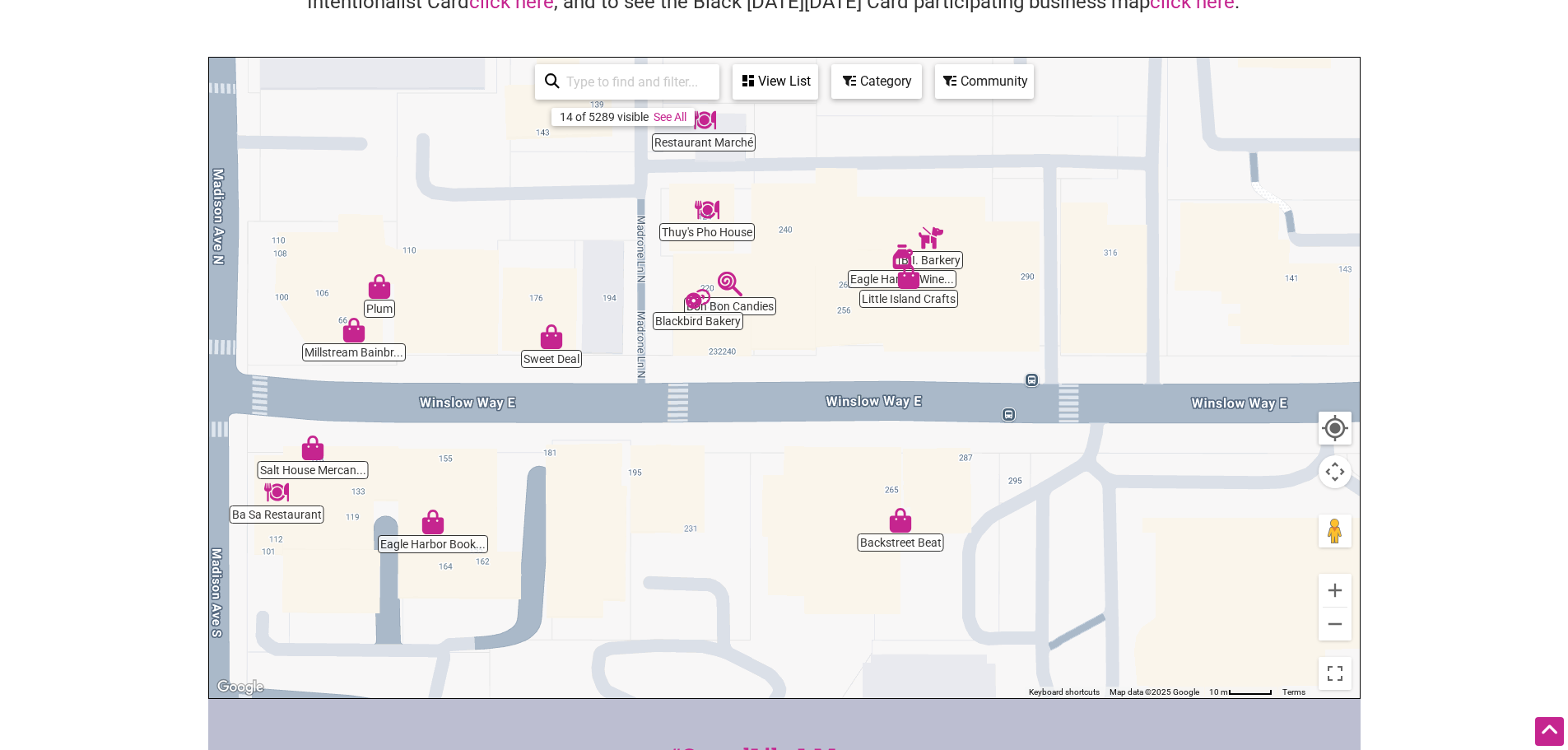
drag, startPoint x: 957, startPoint y: 432, endPoint x: 741, endPoint y: 452, distance: 216.9
click at [741, 452] on div "To navigate, press the arrow keys." at bounding box center [785, 378] width 1151 height 640
click at [694, 303] on img "Blackbird Bakery" at bounding box center [698, 299] width 38 height 38
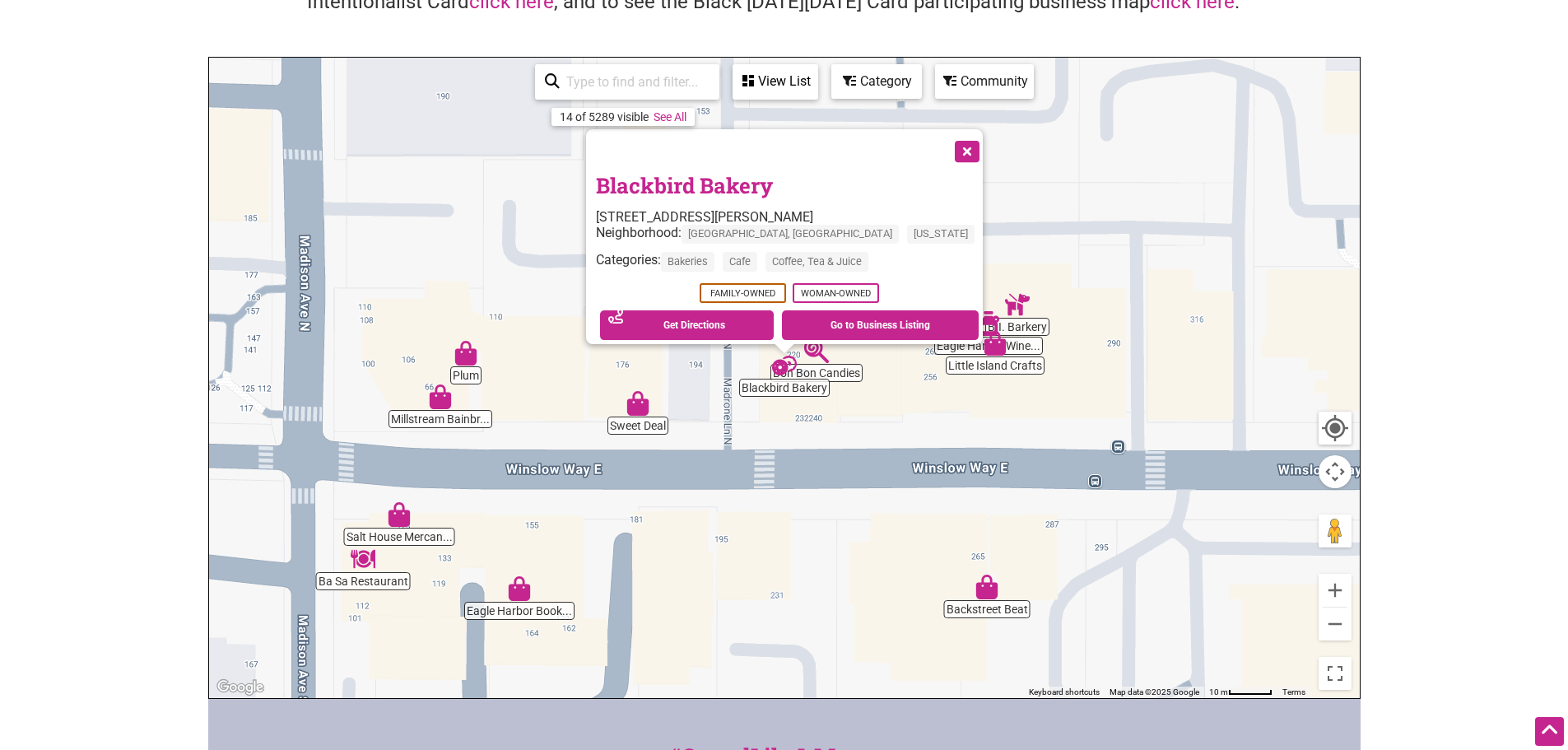
click at [945, 143] on button "Close" at bounding box center [966, 150] width 41 height 41
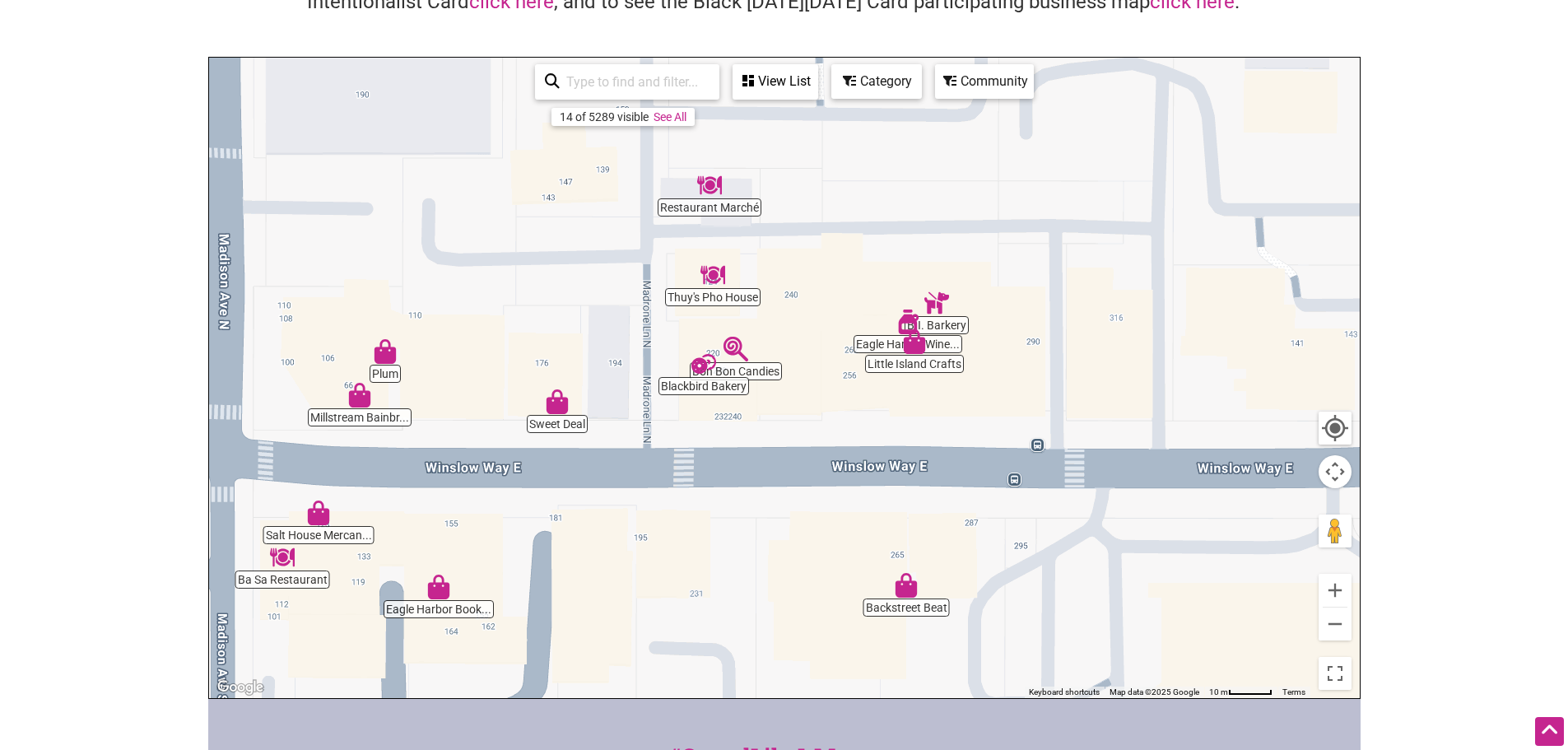
drag, startPoint x: 922, startPoint y: 468, endPoint x: 838, endPoint y: 465, distance: 84.1
click at [838, 465] on div "To navigate, press the arrow keys." at bounding box center [785, 378] width 1151 height 640
click at [739, 346] on img "Bon Bon Candies" at bounding box center [734, 348] width 38 height 38
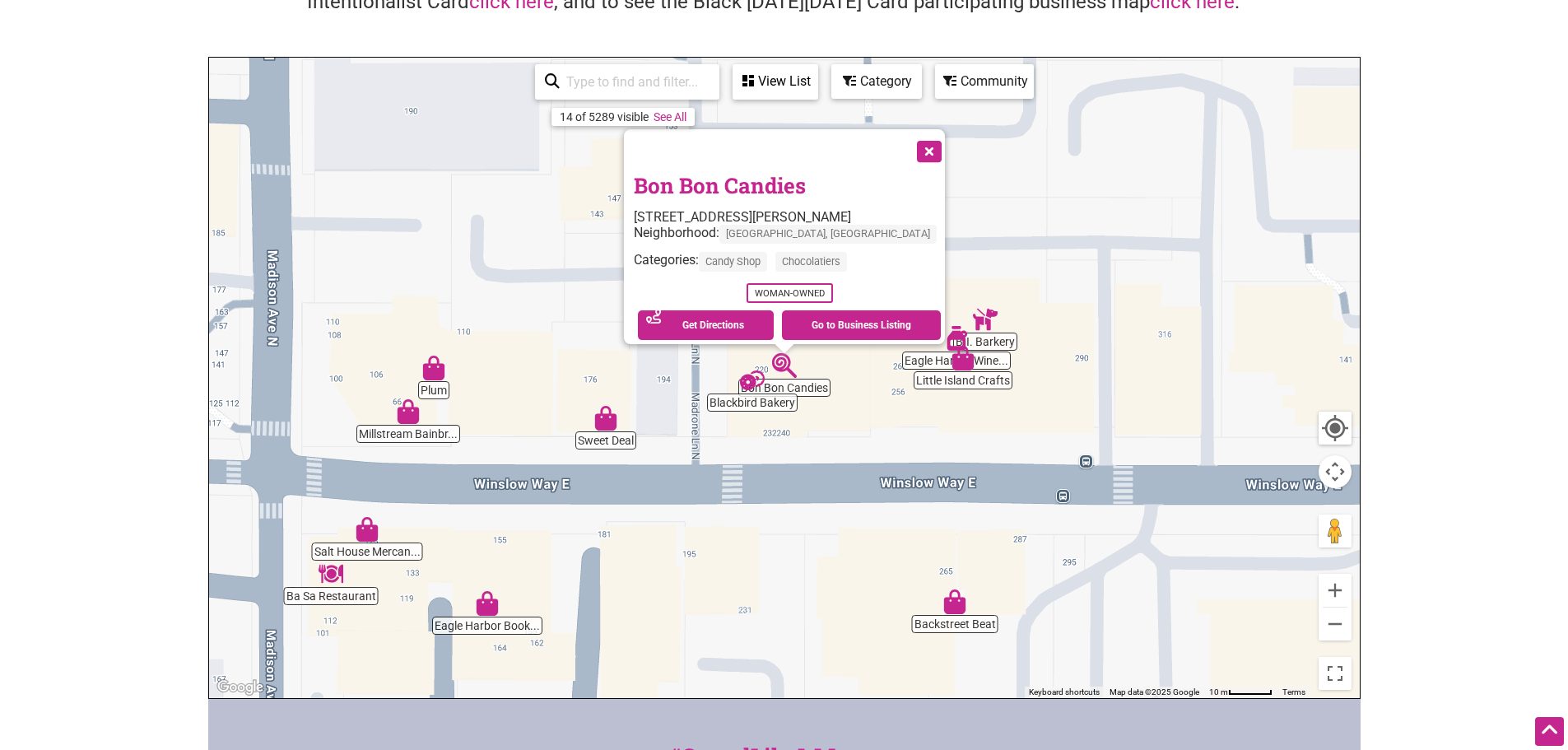
click at [922, 138] on button "Close" at bounding box center [928, 150] width 41 height 41
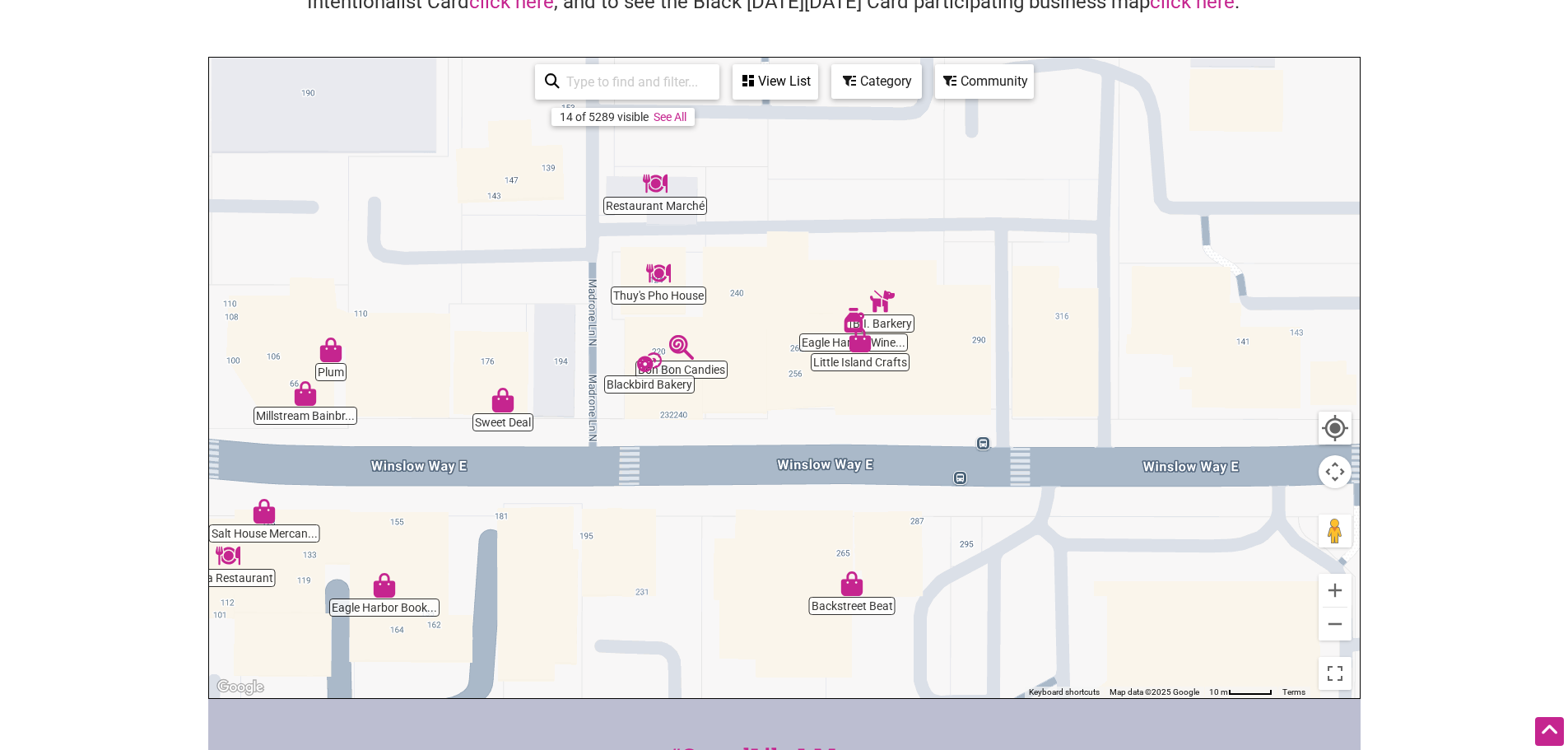
drag, startPoint x: 1000, startPoint y: 439, endPoint x: 889, endPoint y: 418, distance: 113.0
click at [889, 418] on div "To navigate, press the arrow keys." at bounding box center [785, 378] width 1151 height 640
click at [1324, 623] on button "Zoom out" at bounding box center [1335, 623] width 33 height 33
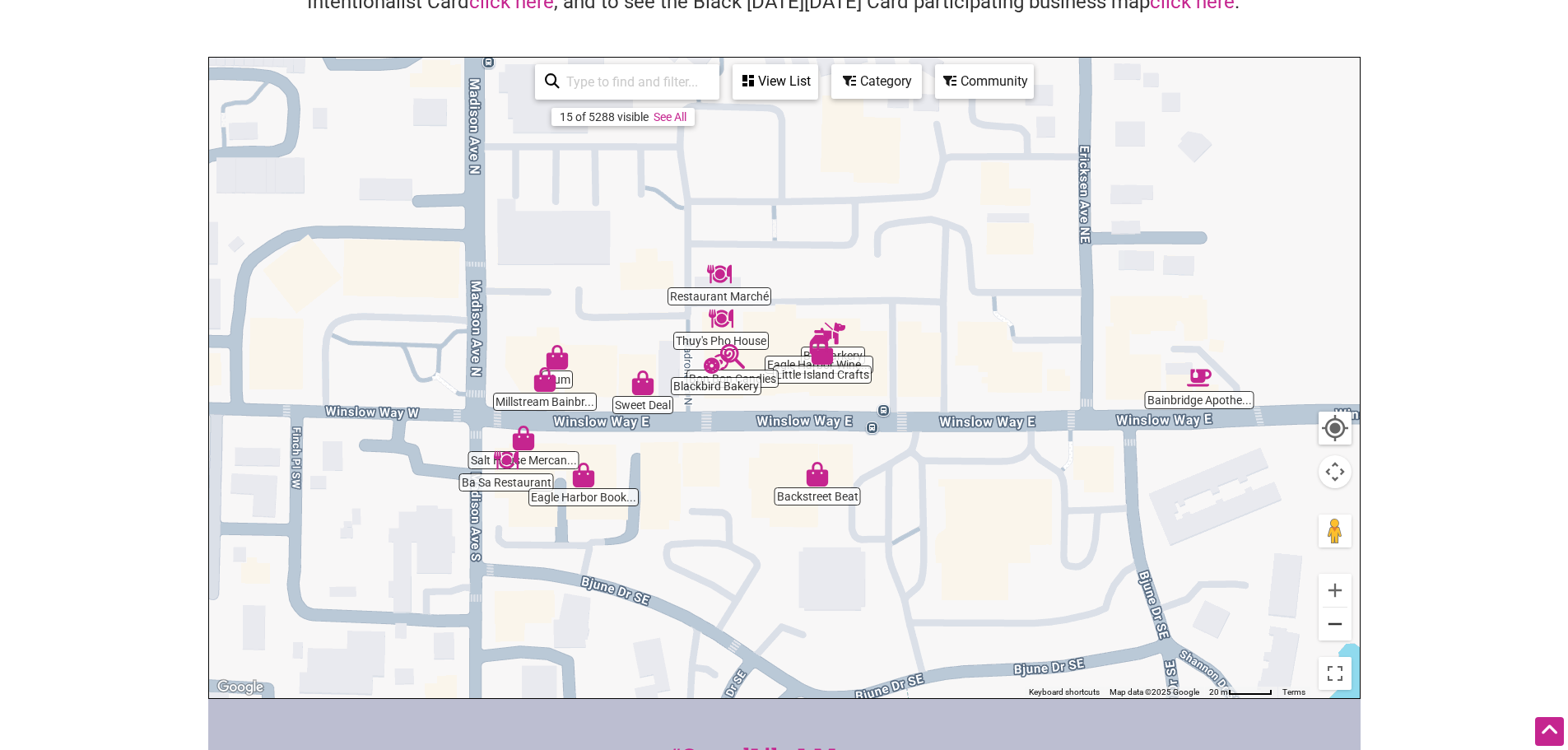
click at [1324, 623] on button "Zoom out" at bounding box center [1335, 623] width 33 height 33
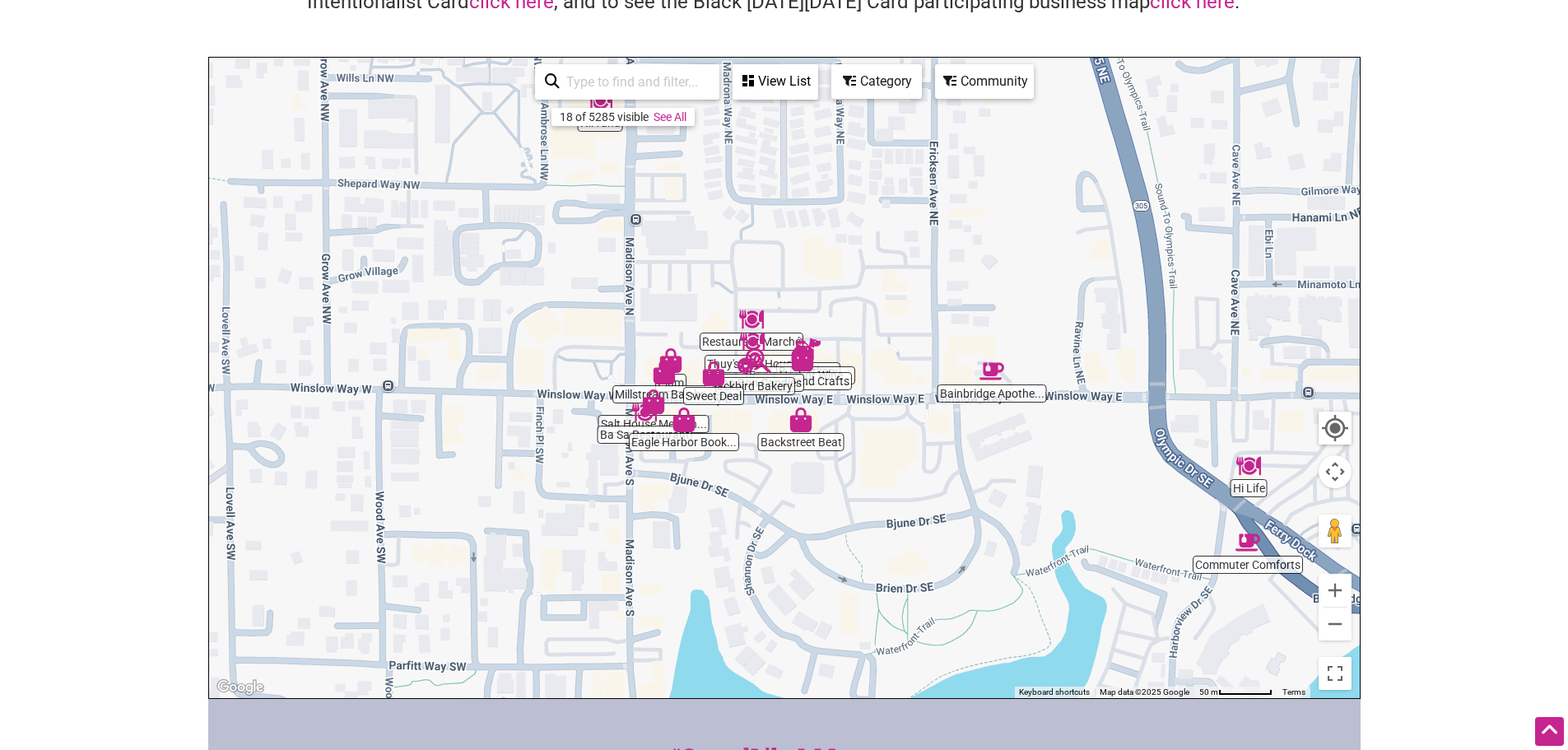
click at [1245, 471] on img "Hi Life" at bounding box center [1249, 465] width 38 height 38
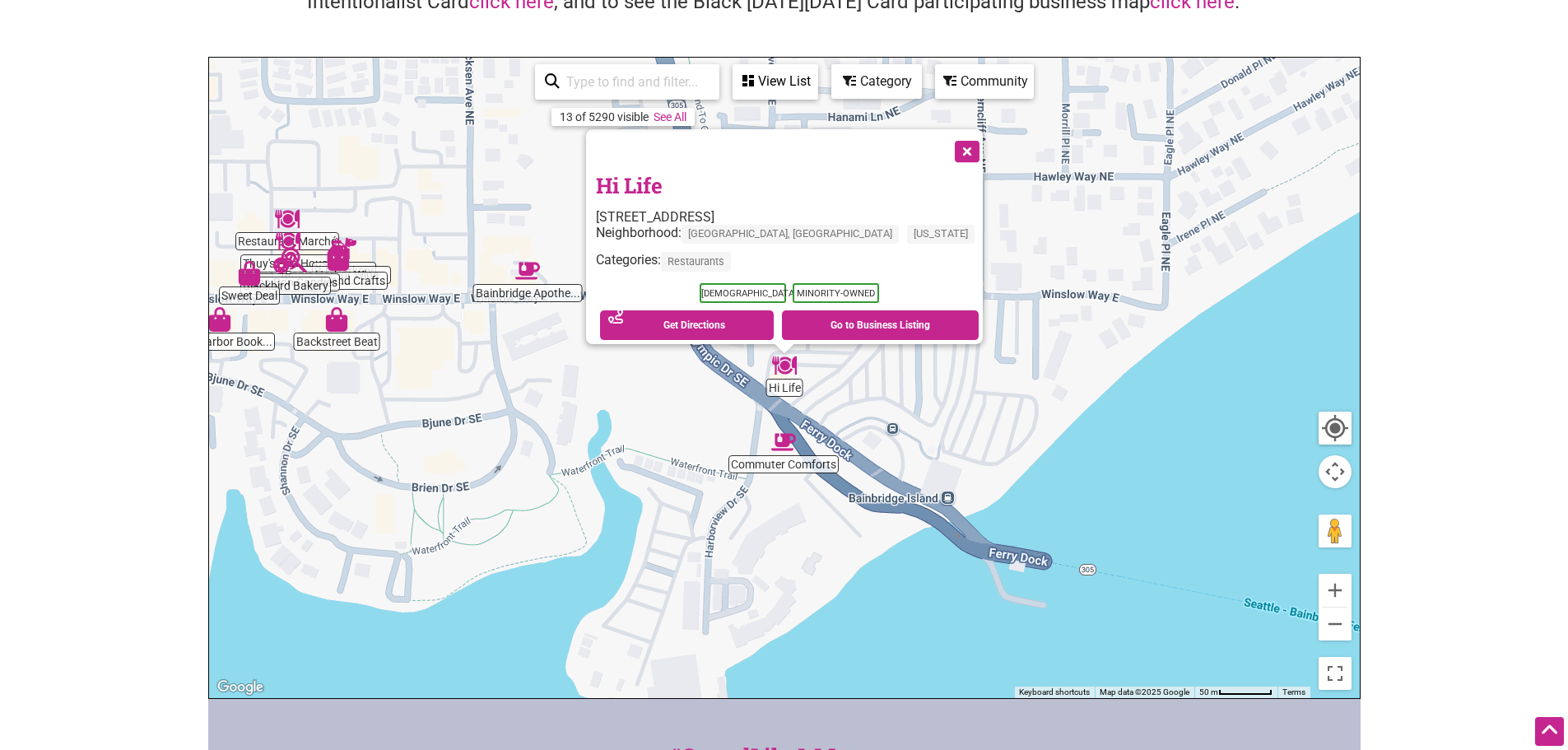
click at [945, 140] on button "Close" at bounding box center [966, 150] width 41 height 41
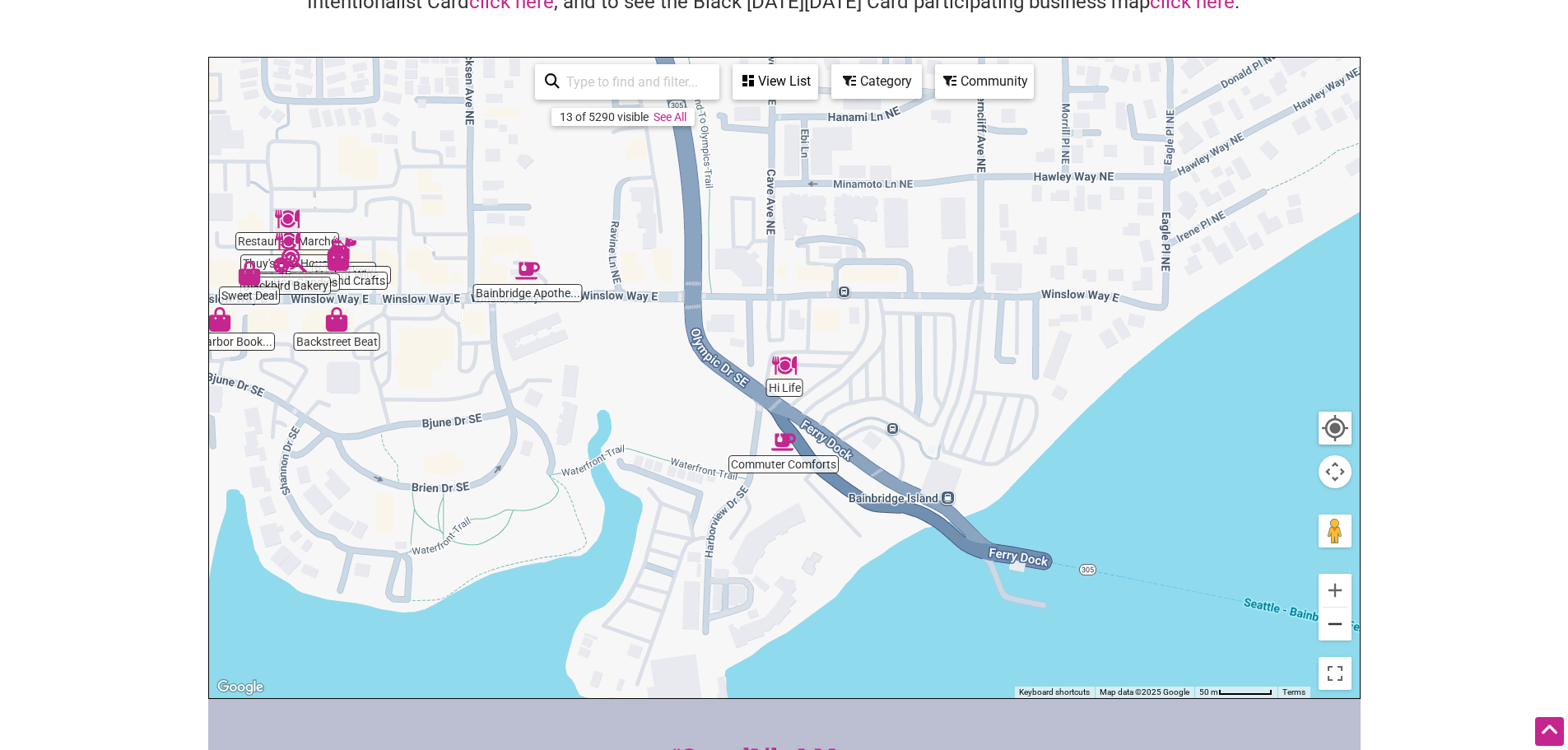
click at [1337, 624] on button "Zoom out" at bounding box center [1335, 623] width 33 height 33
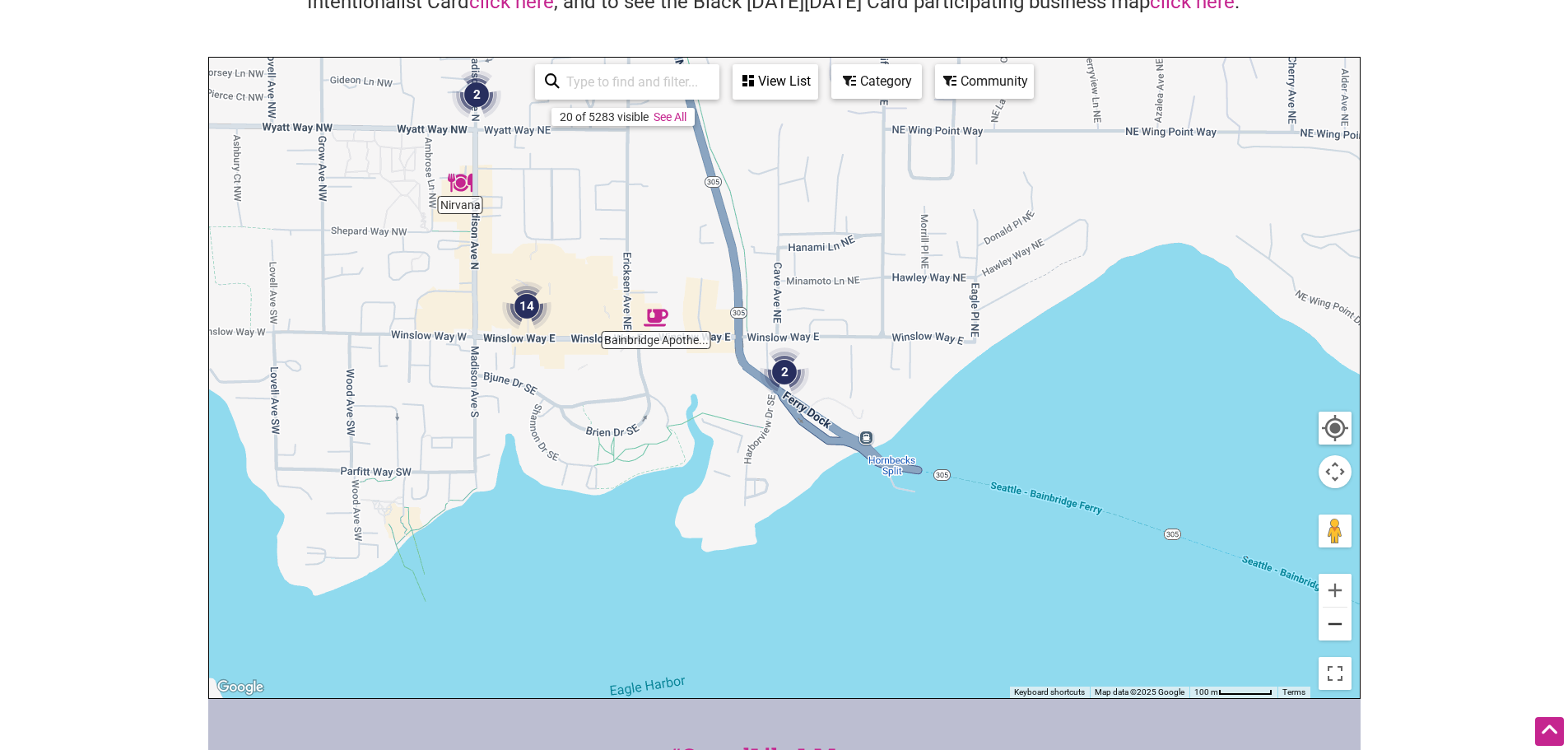
click at [1337, 624] on button "Zoom out" at bounding box center [1335, 623] width 33 height 33
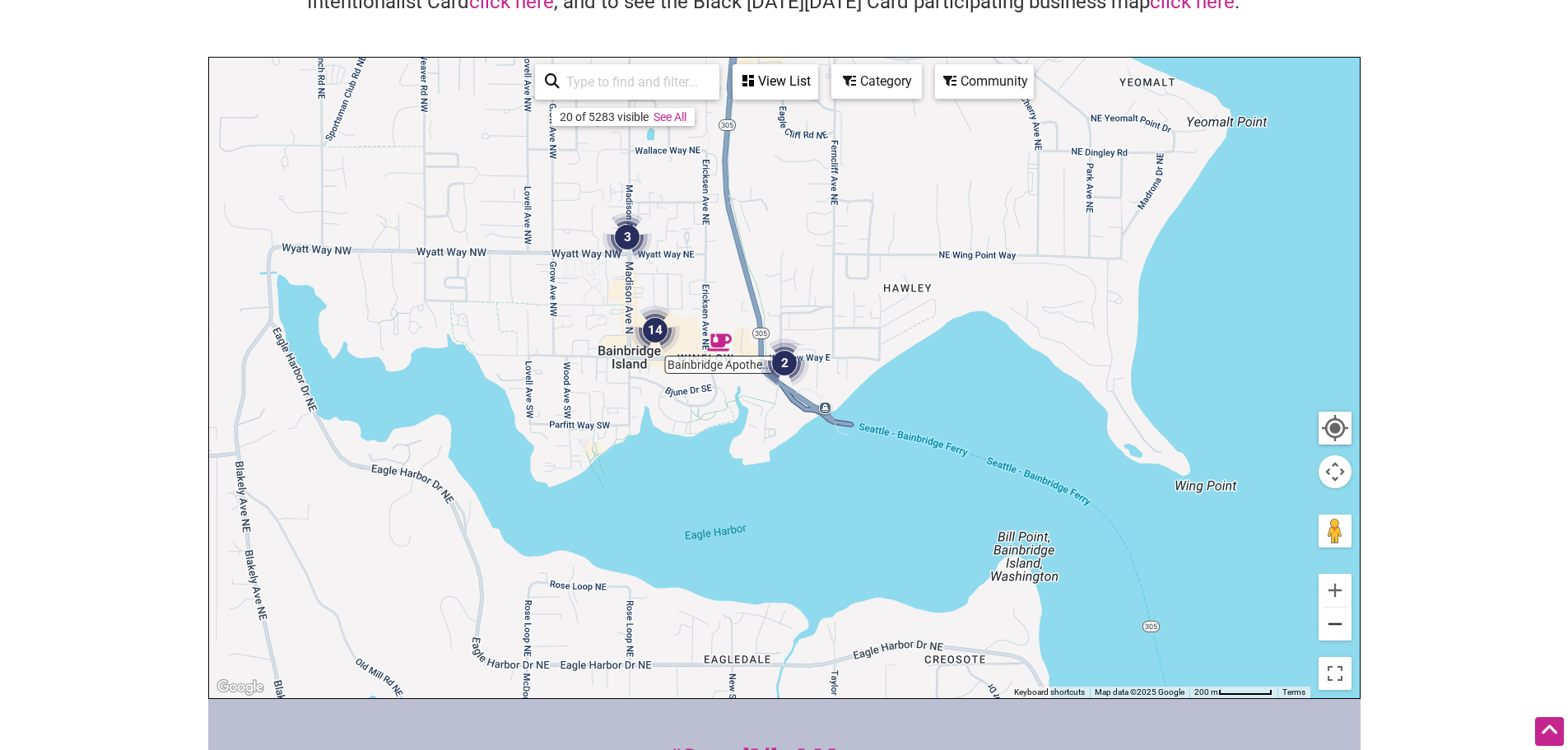
click at [1337, 624] on button "Zoom out" at bounding box center [1335, 623] width 33 height 33
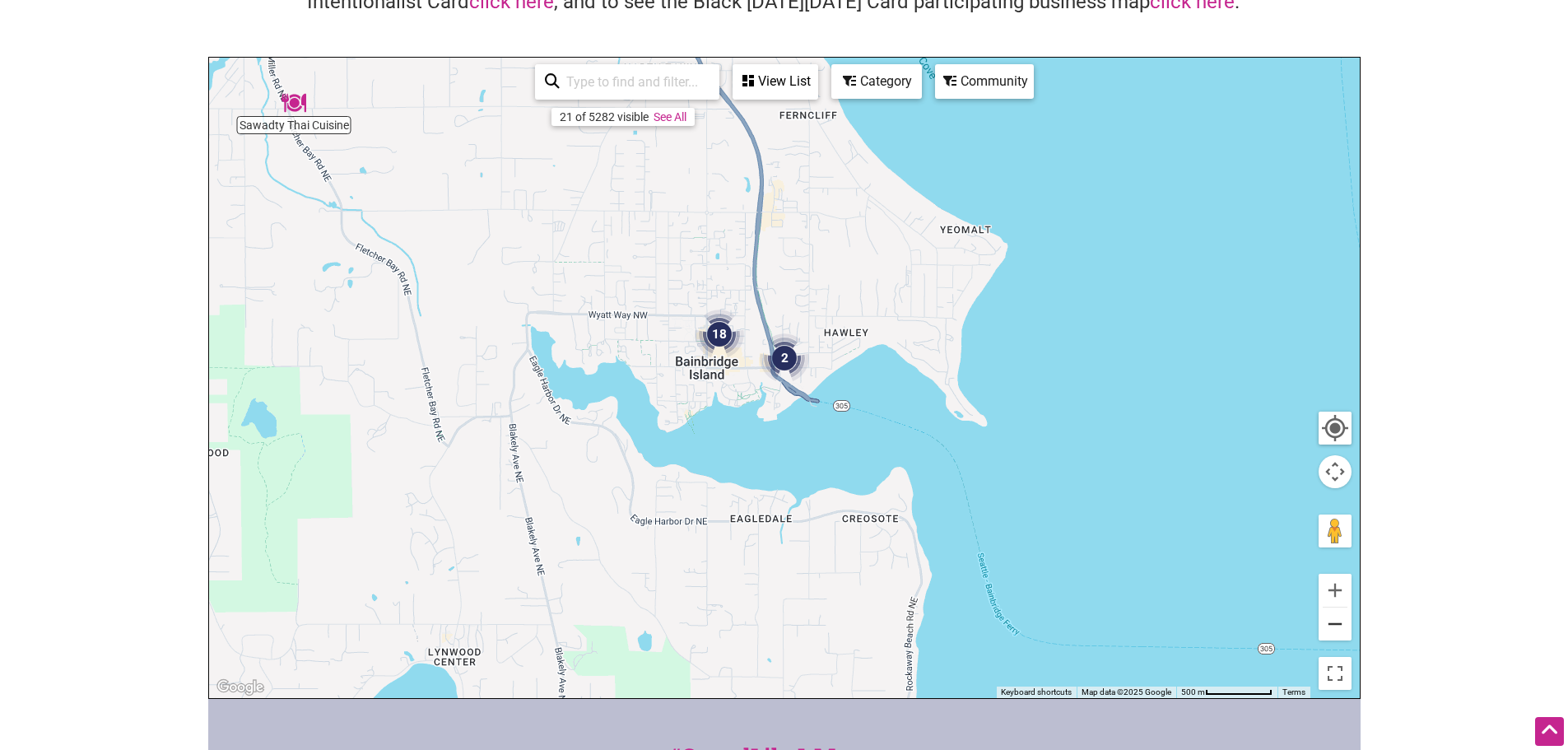
click at [1337, 624] on button "Zoom out" at bounding box center [1335, 623] width 33 height 33
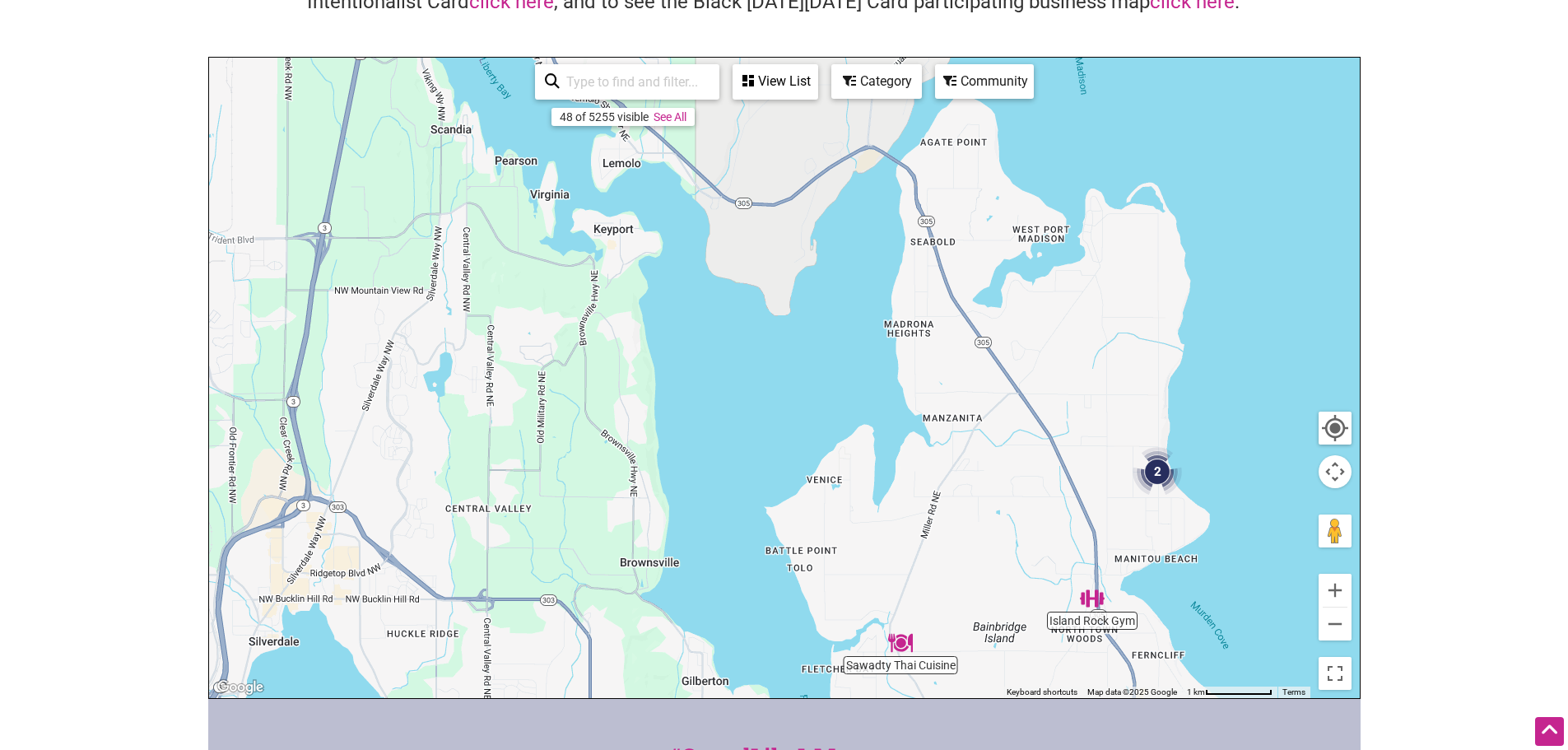
drag, startPoint x: 629, startPoint y: 247, endPoint x: 991, endPoint y: 661, distance: 549.9
click at [991, 661] on div "To navigate, press the arrow keys." at bounding box center [785, 378] width 1151 height 640
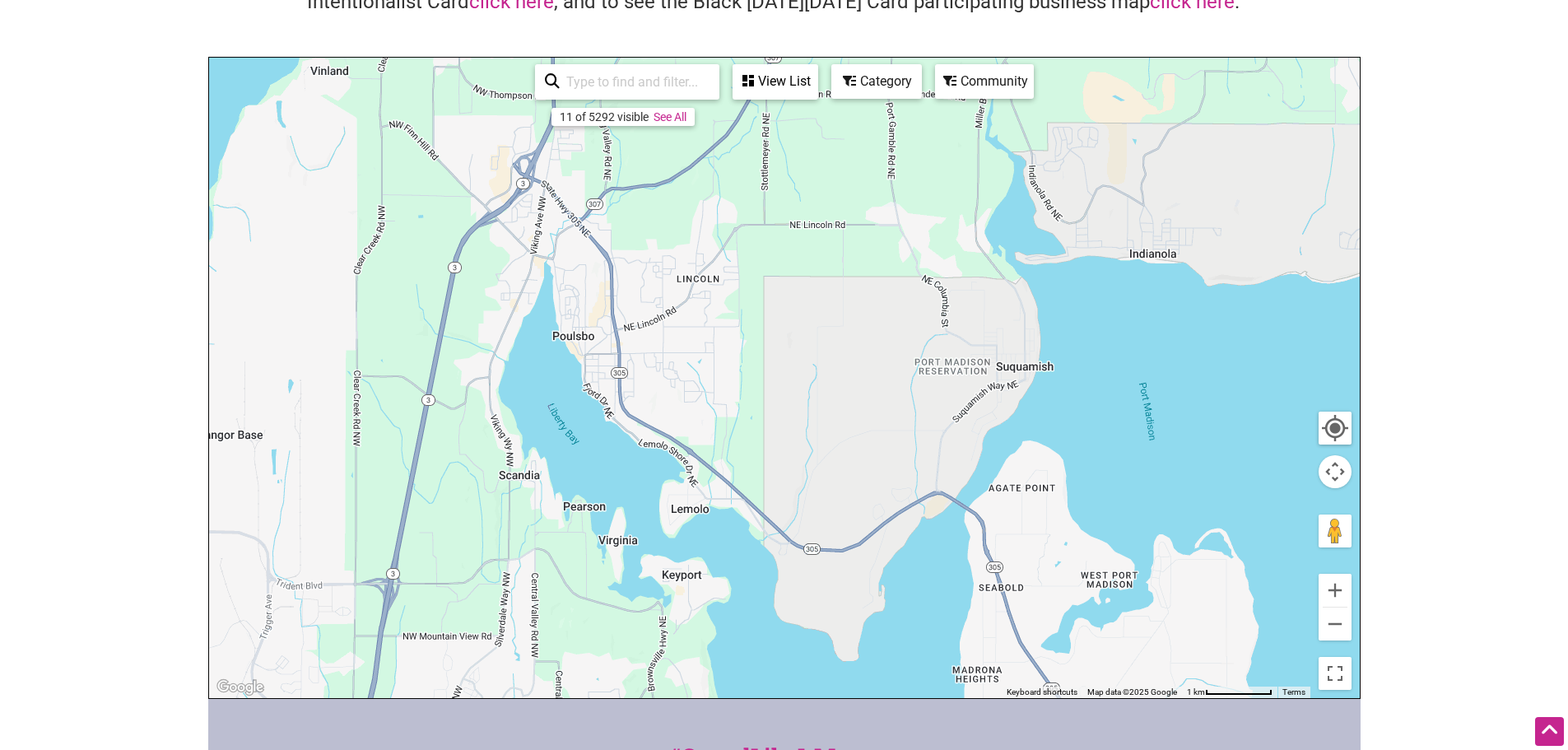
drag, startPoint x: 798, startPoint y: 340, endPoint x: 867, endPoint y: 684, distance: 350.9
click at [867, 684] on div "To navigate, press the arrow keys." at bounding box center [785, 378] width 1151 height 640
click at [528, 254] on img "Oxalis Kitchen" at bounding box center [529, 254] width 38 height 38
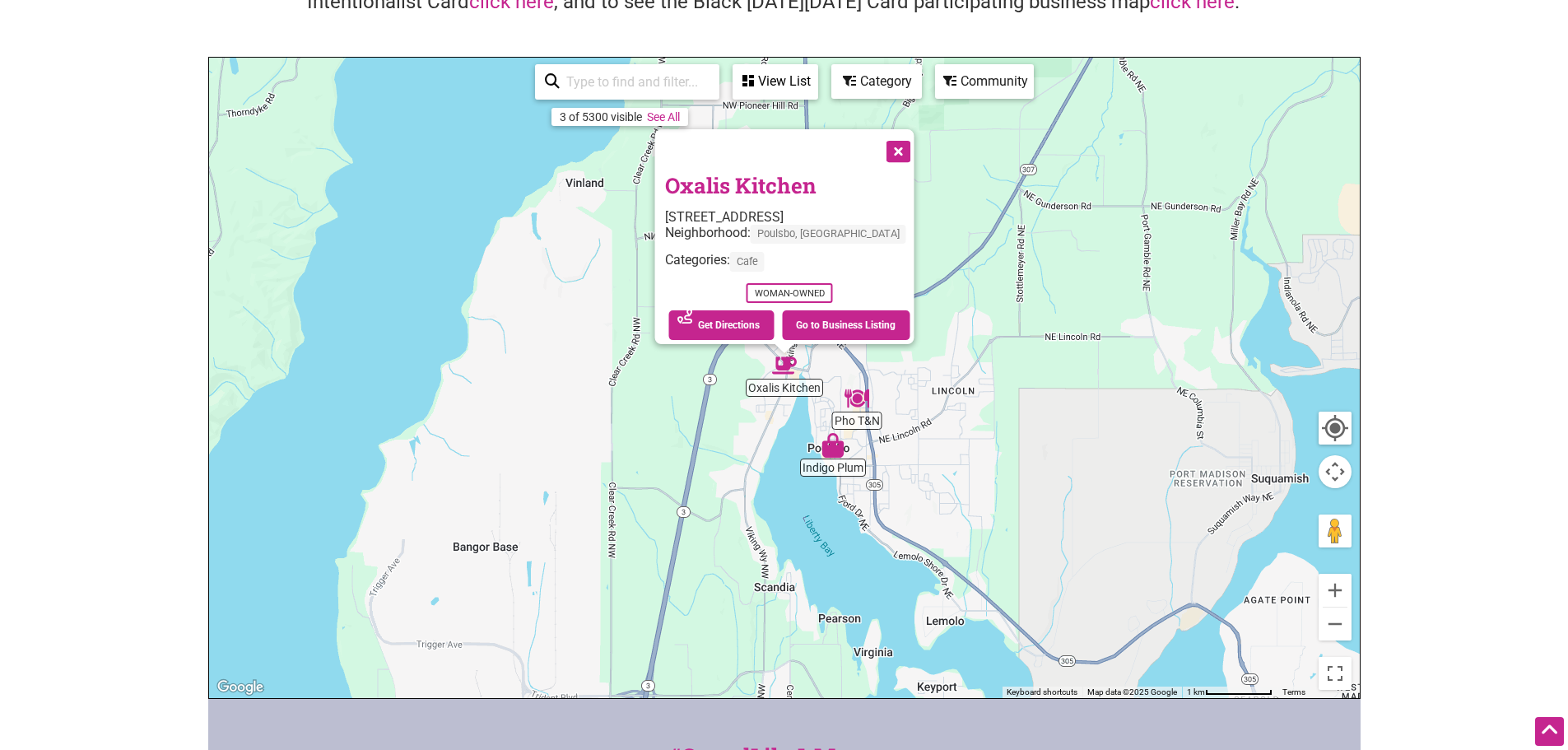
click at [900, 141] on button "Close" at bounding box center [897, 150] width 41 height 41
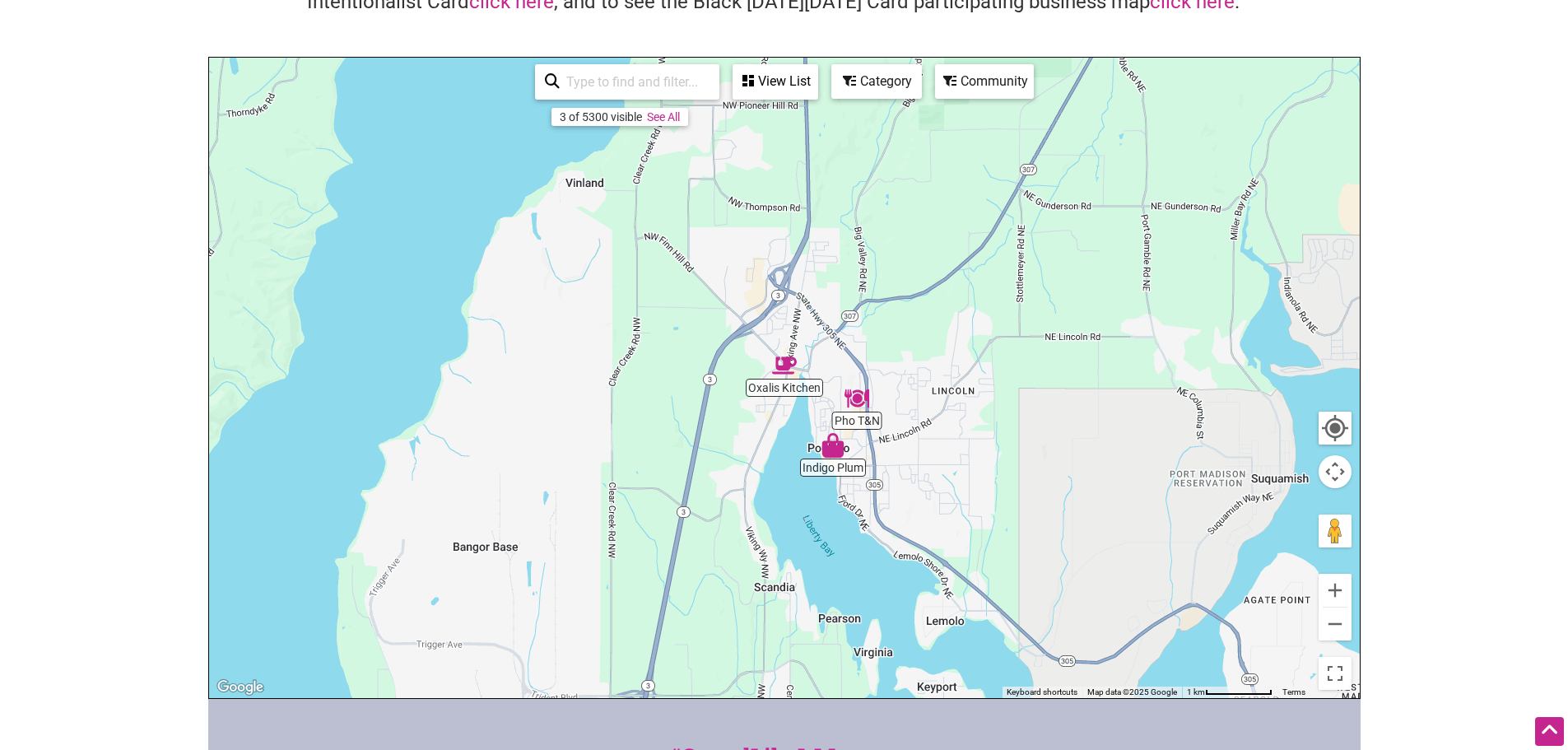
click at [858, 402] on img "Pho T&N" at bounding box center [857, 398] width 38 height 38
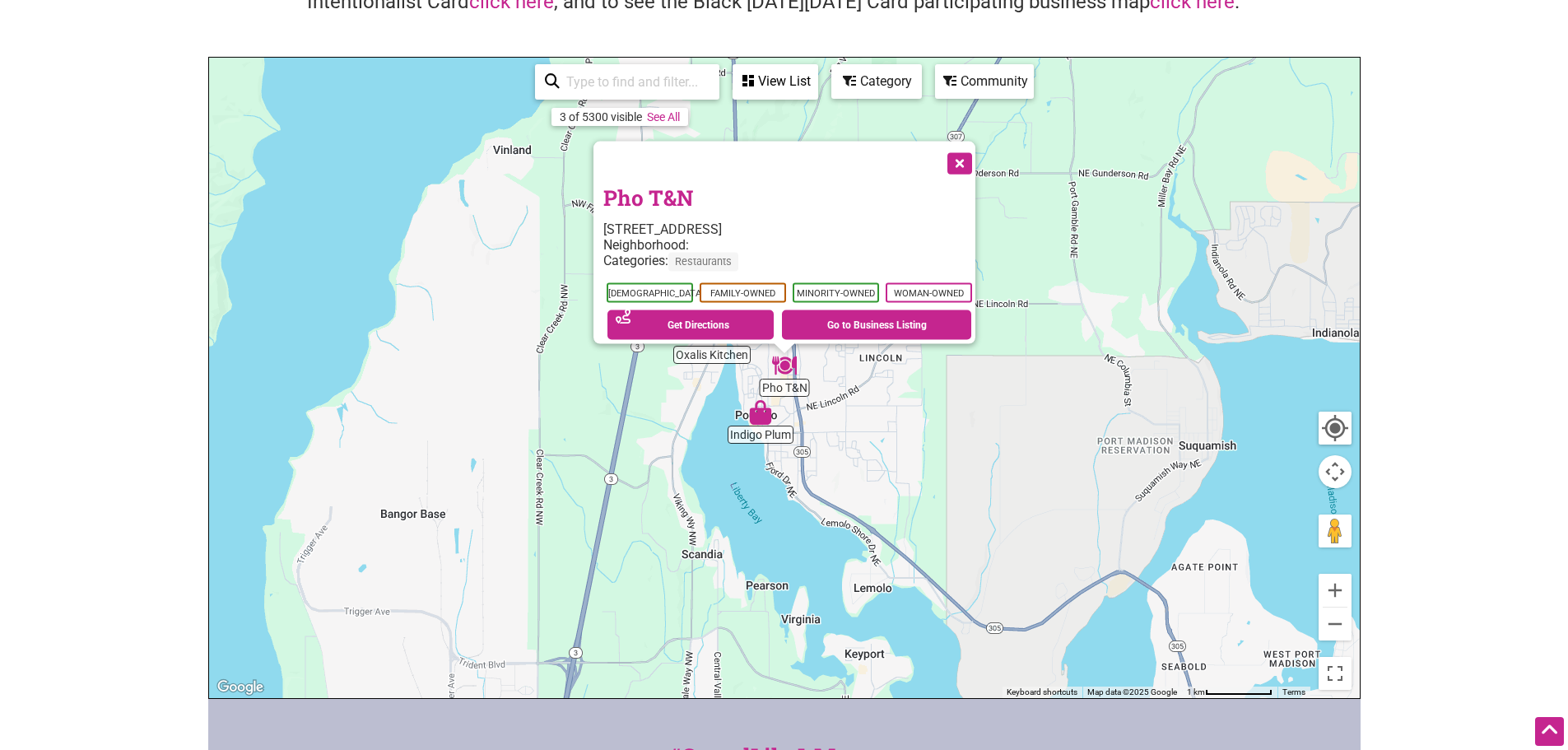
click at [966, 153] on button "Close" at bounding box center [958, 162] width 41 height 41
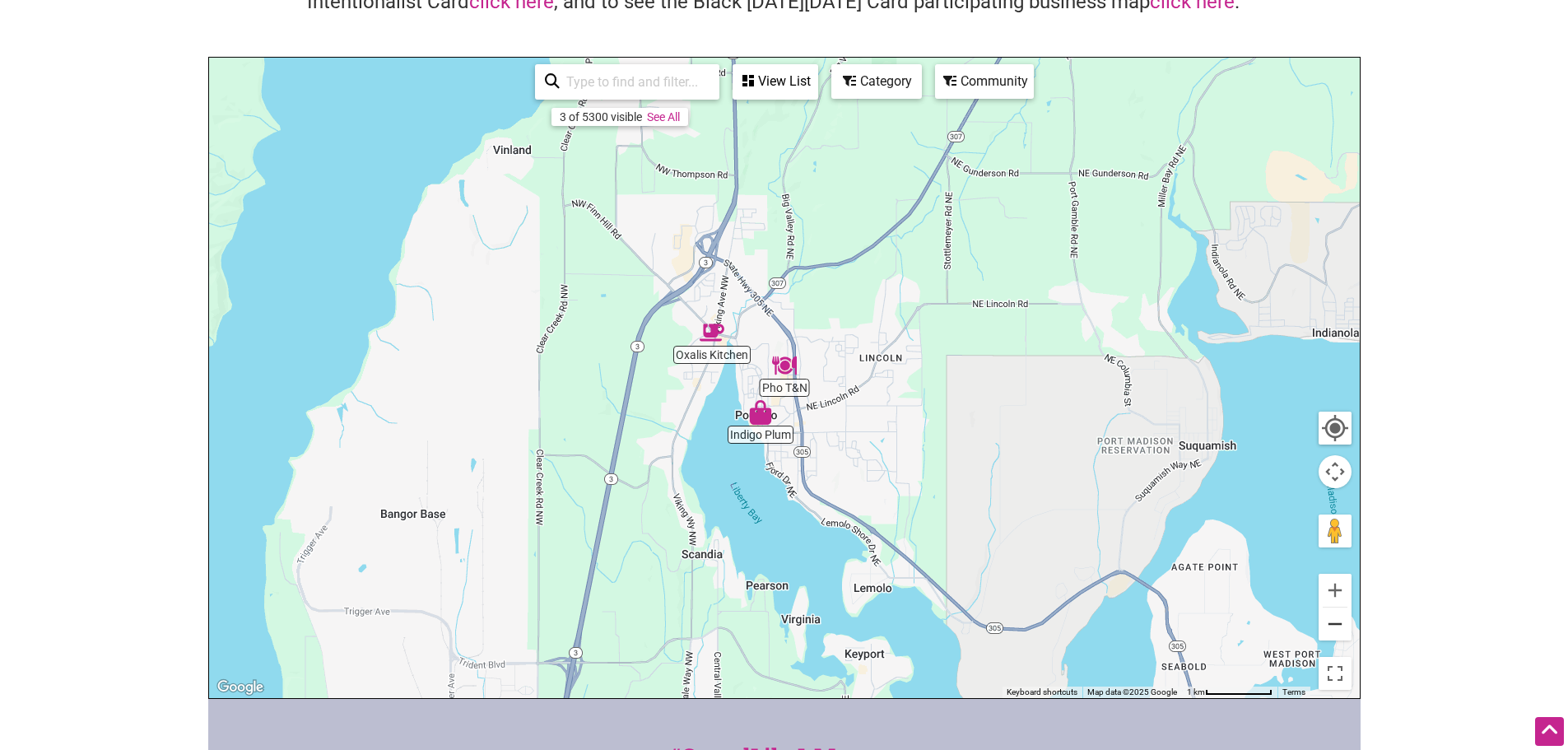
click at [1339, 626] on button "Zoom out" at bounding box center [1335, 623] width 33 height 33
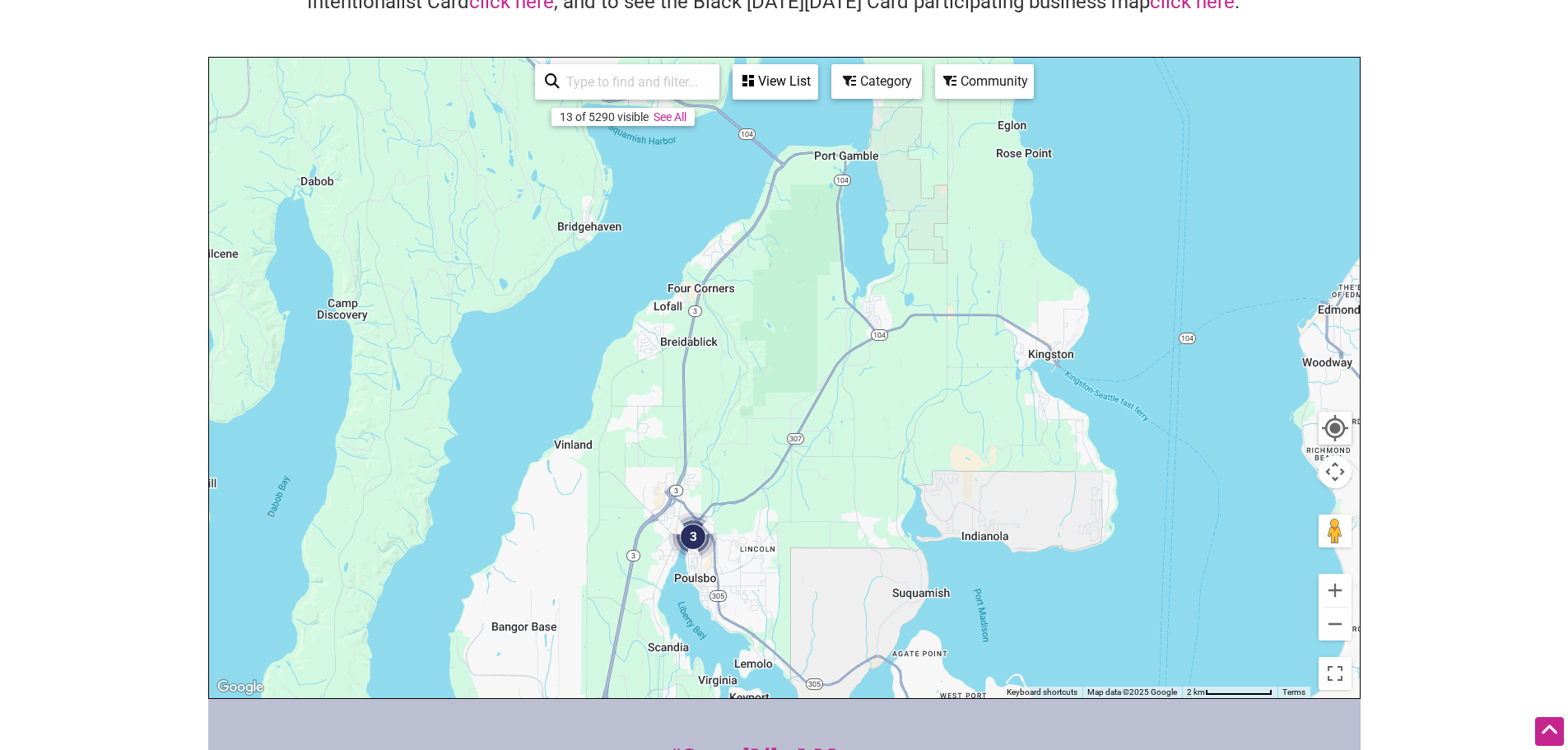
drag, startPoint x: 1023, startPoint y: 407, endPoint x: 945, endPoint y: 591, distance: 199.8
click at [945, 591] on div "To navigate, press the arrow keys." at bounding box center [785, 378] width 1151 height 640
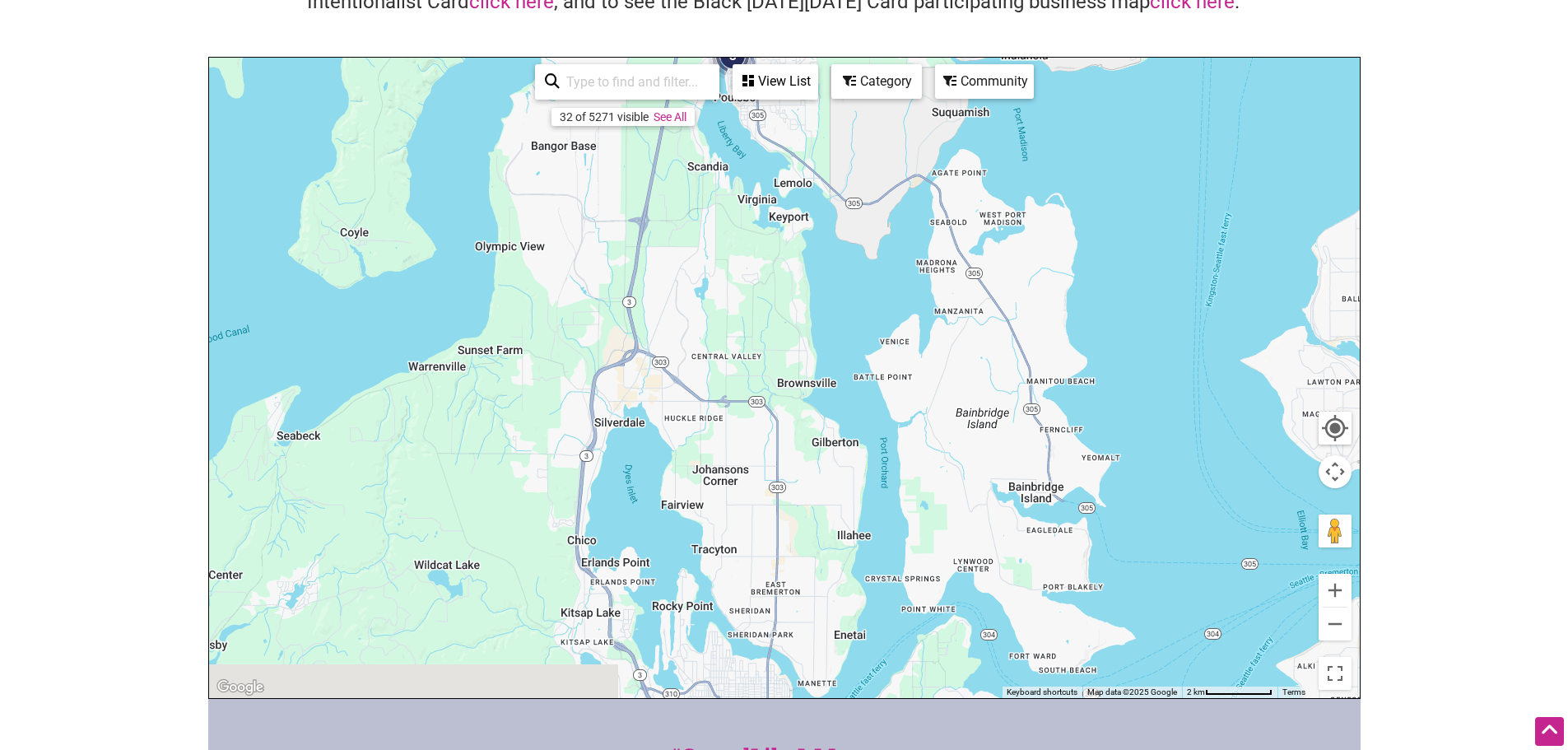
drag, startPoint x: 921, startPoint y: 597, endPoint x: 961, endPoint y: 132, distance: 466.7
click at [962, 109] on div "To navigate, press the arrow keys." at bounding box center [785, 378] width 1151 height 640
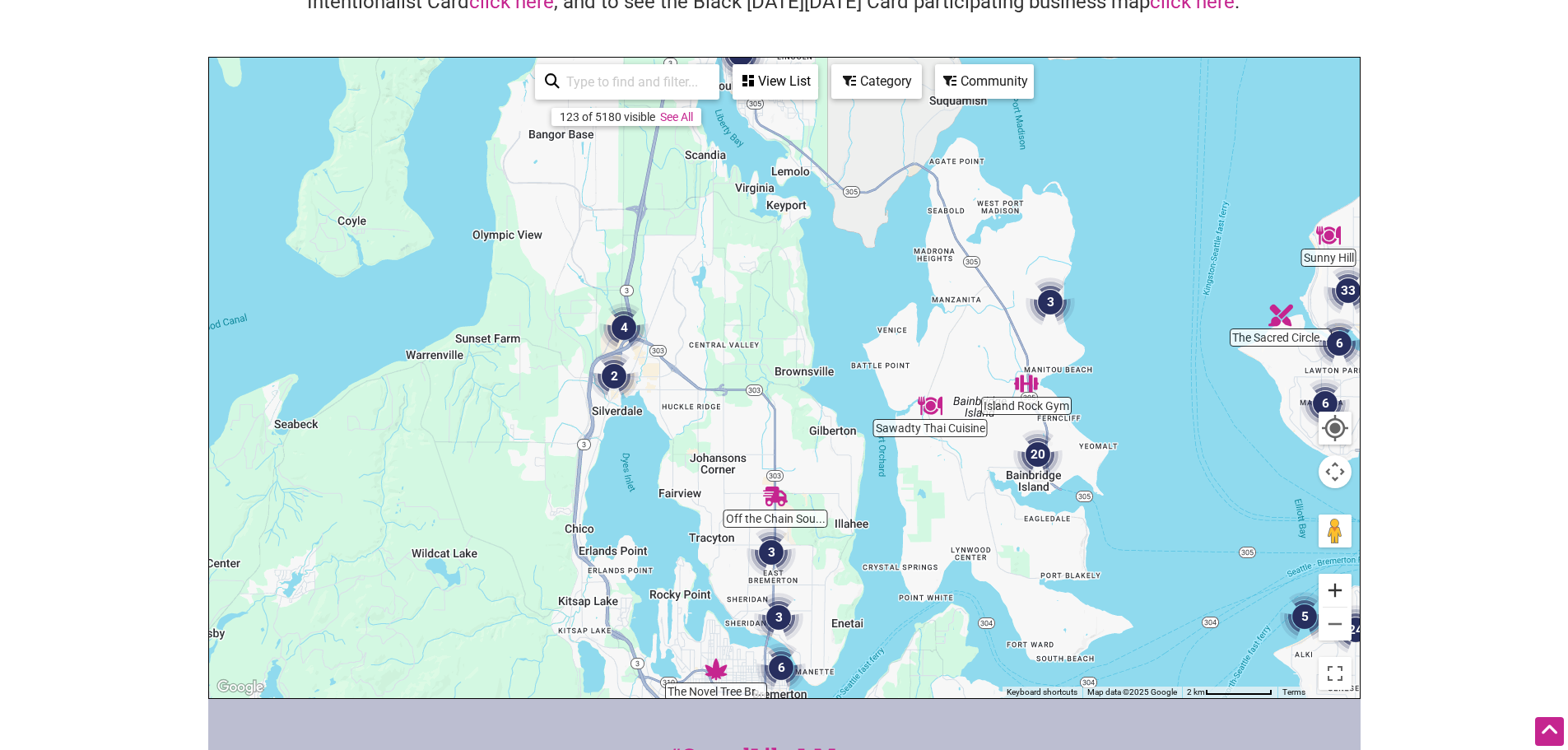
click at [1335, 585] on button "Zoom in" at bounding box center [1335, 590] width 33 height 33
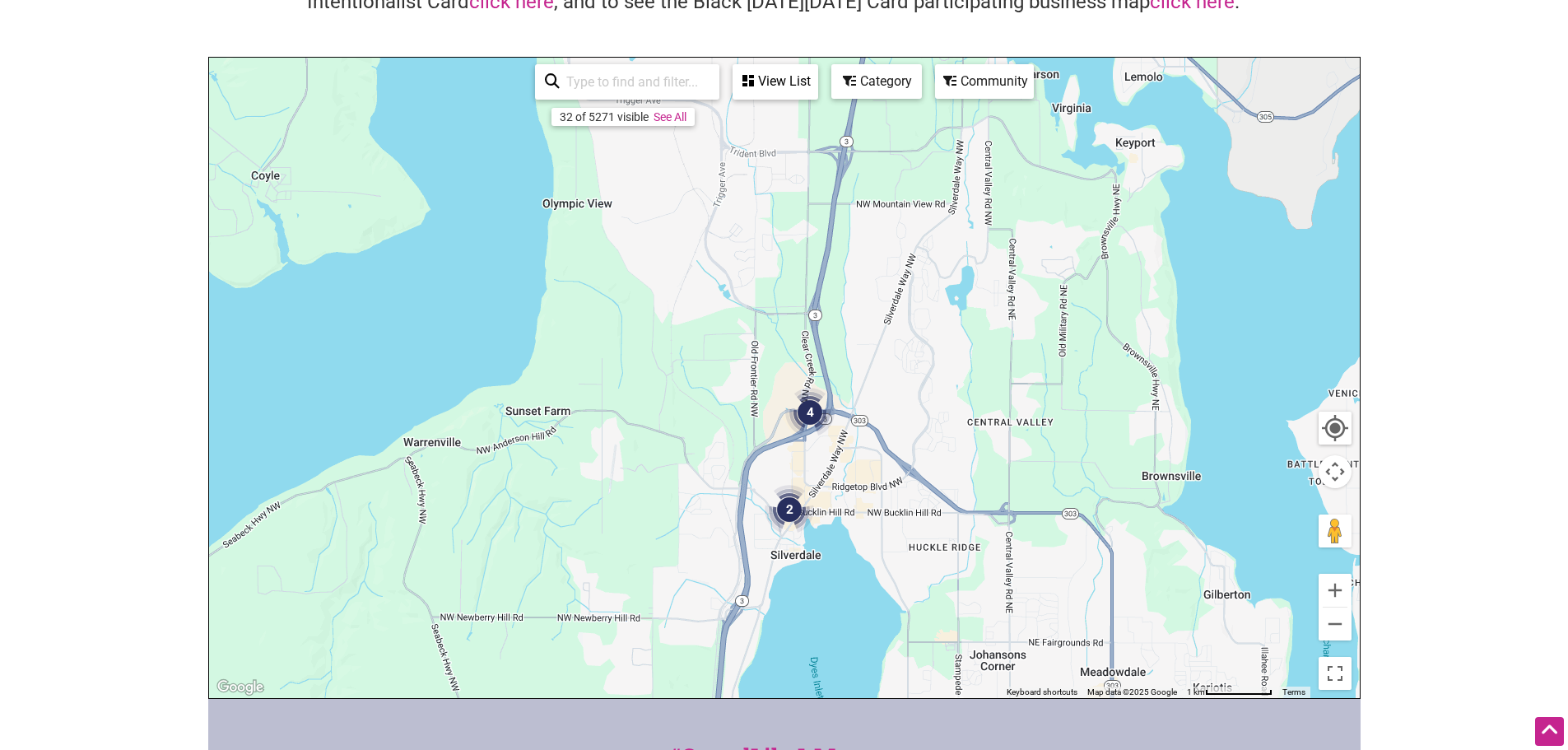
drag, startPoint x: 580, startPoint y: 303, endPoint x: 928, endPoint y: 416, distance: 365.9
click at [928, 416] on div "To navigate, press the arrow keys." at bounding box center [785, 378] width 1151 height 640
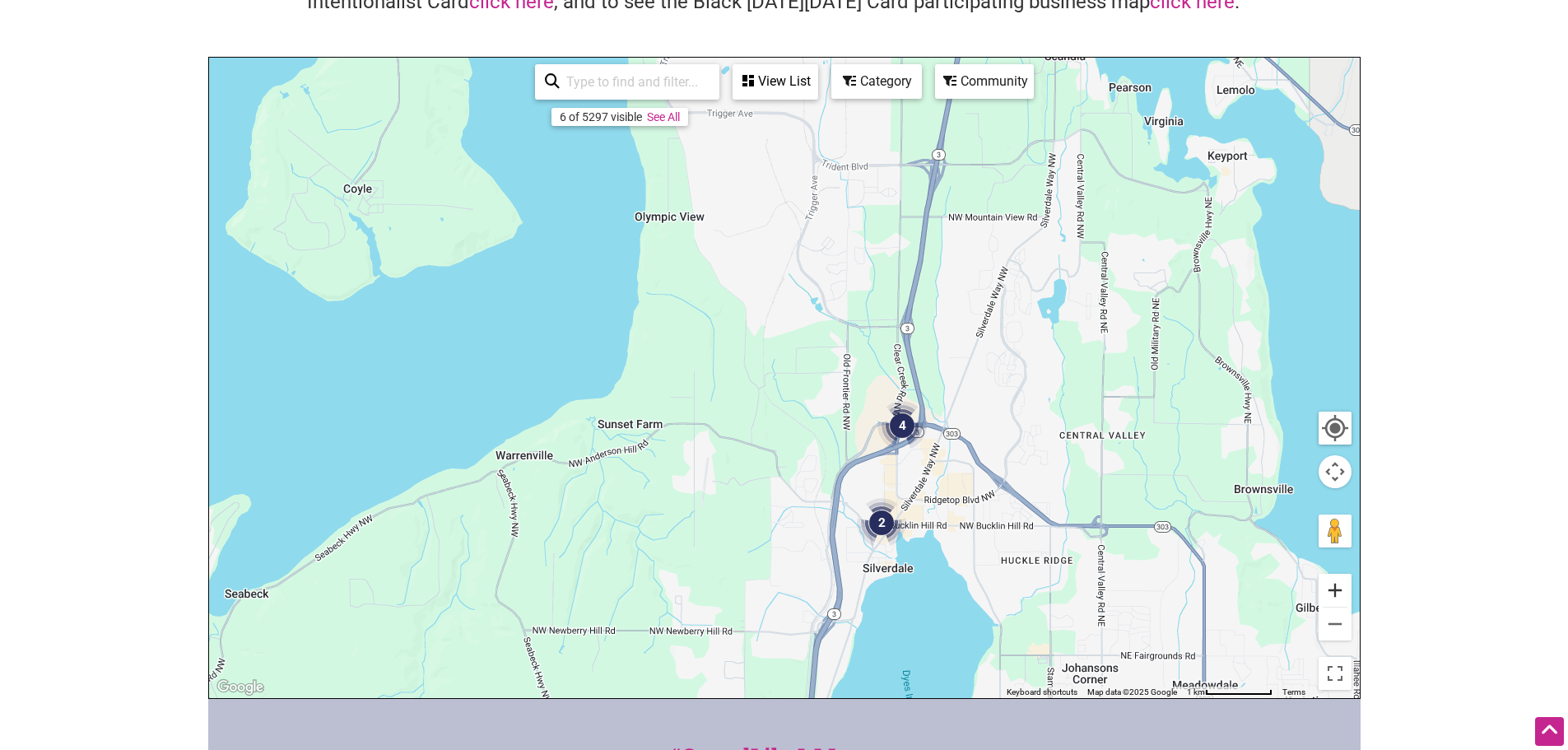
click at [1339, 589] on button "Zoom in" at bounding box center [1335, 590] width 33 height 33
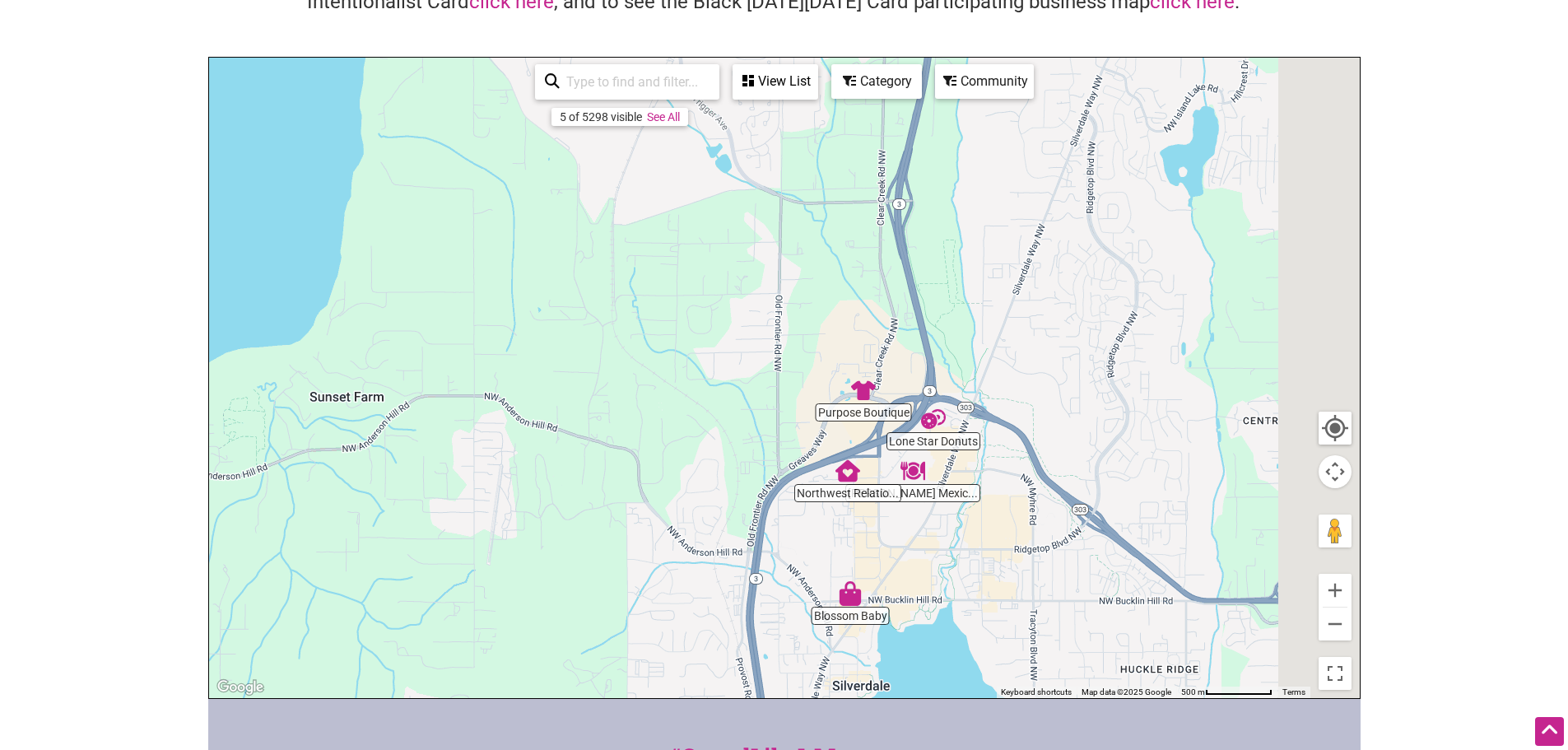
drag, startPoint x: 1146, startPoint y: 556, endPoint x: 975, endPoint y: 465, distance: 193.7
click at [975, 465] on div "To navigate, press the arrow keys." at bounding box center [785, 378] width 1151 height 640
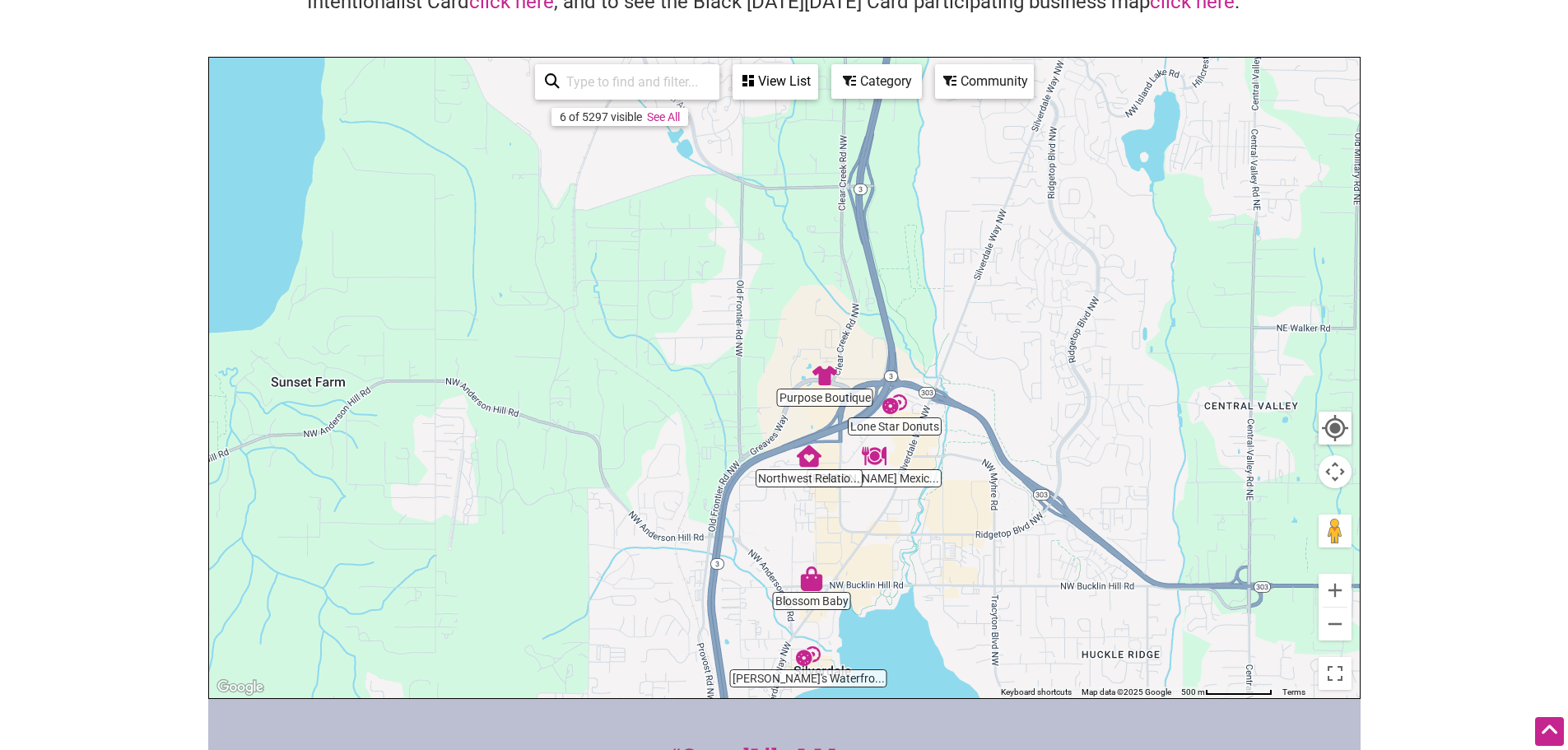
drag, startPoint x: 1011, startPoint y: 501, endPoint x: 963, endPoint y: 449, distance: 70.8
click at [964, 449] on div "To navigate, press the arrow keys." at bounding box center [785, 378] width 1151 height 640
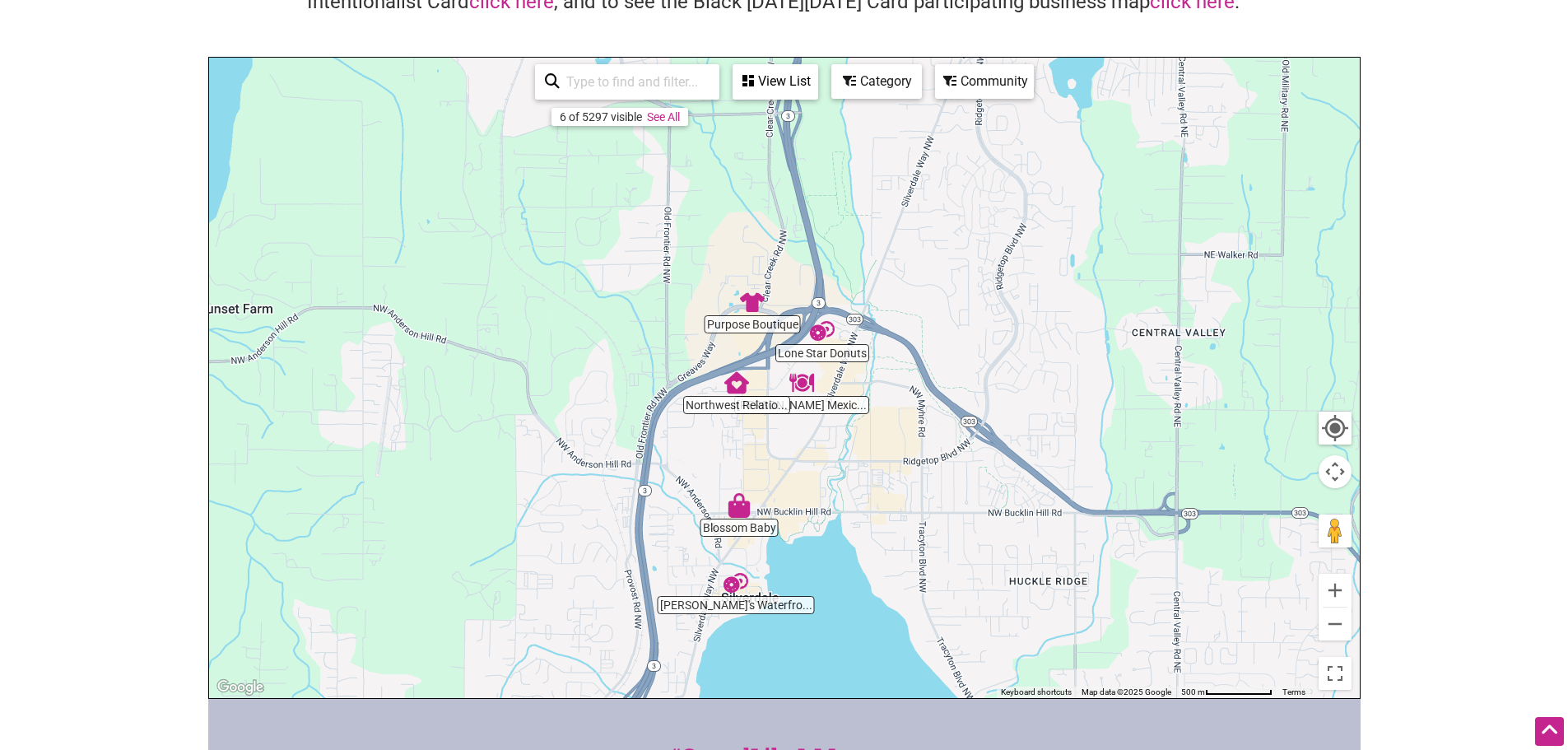
click at [810, 395] on img "Moctezuma's Mexican Restaurant & Tequila Bar" at bounding box center [802, 382] width 38 height 38
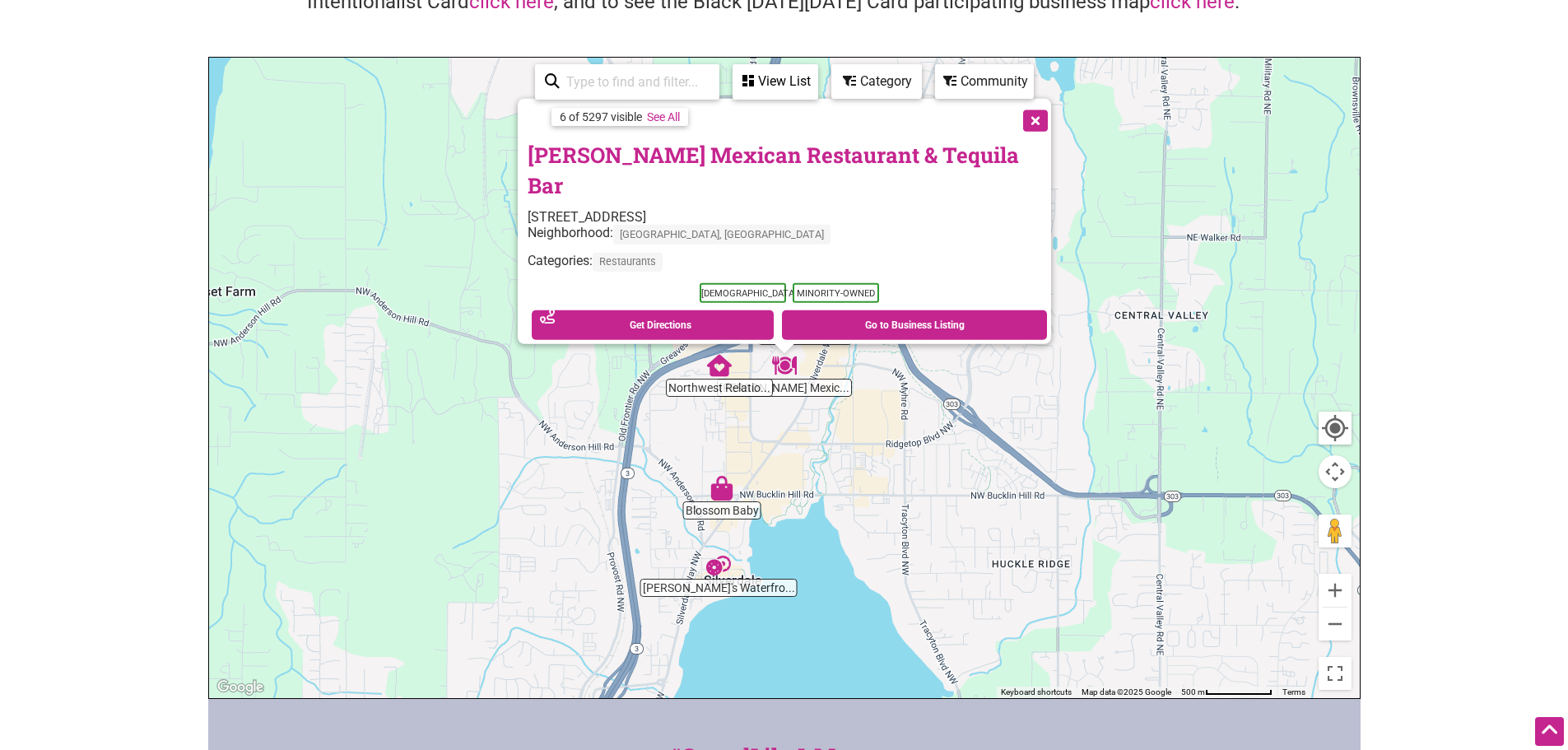
click at [1025, 134] on button "Close" at bounding box center [1034, 119] width 41 height 41
